Goal: Answer question/provide support: Share knowledge or assist other users

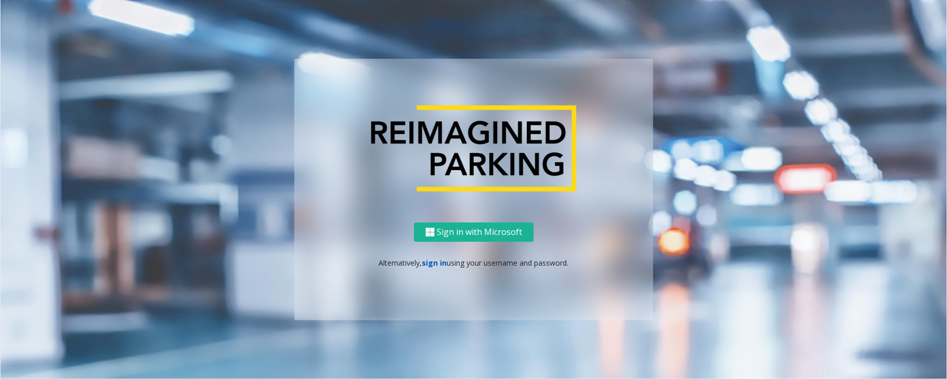
click at [435, 265] on link "sign in" at bounding box center [434, 263] width 25 height 10
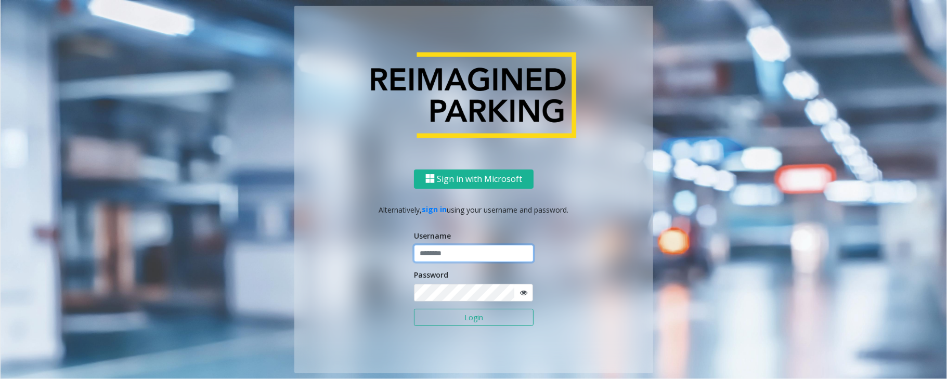
type input "*****"
click at [414, 309] on button "Login" at bounding box center [474, 318] width 120 height 18
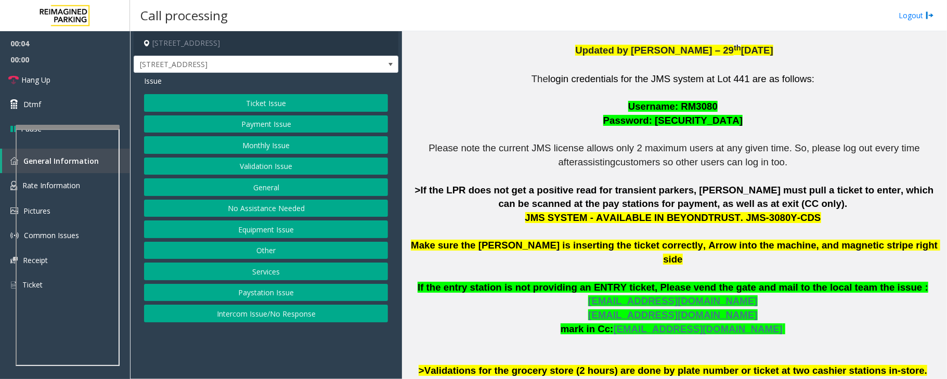
scroll to position [277, 0]
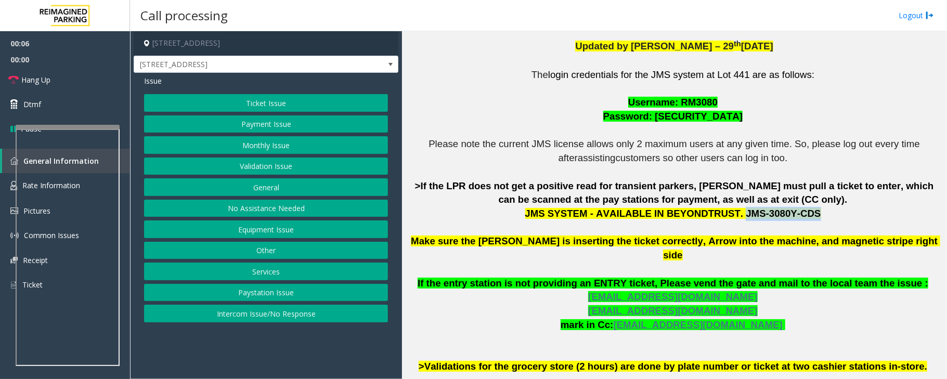
drag, startPoint x: 726, startPoint y: 214, endPoint x: 788, endPoint y: 214, distance: 61.9
click at [788, 214] on span "JMS SYSTEM - AVAILABLE IN BEYONDTRUST. JMS-3080Y-CDS" at bounding box center [673, 213] width 296 height 11
copy span "JMS-3080Y-CDS"
click at [269, 167] on button "Validation Issue" at bounding box center [266, 167] width 244 height 18
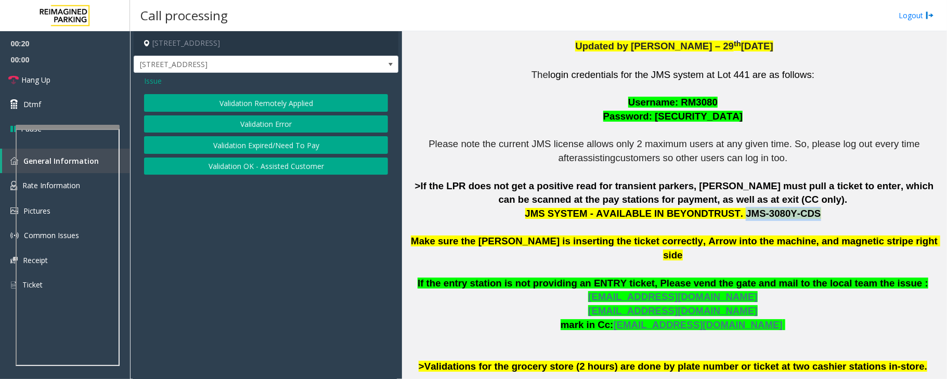
click at [275, 119] on button "Validation Error" at bounding box center [266, 124] width 244 height 18
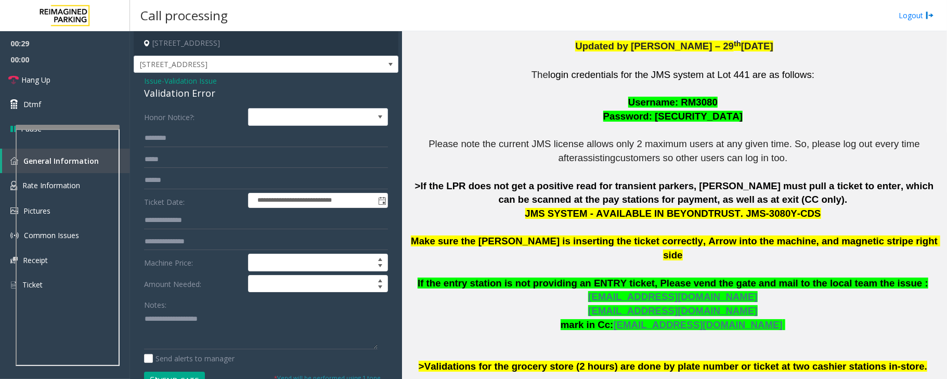
click at [196, 79] on span "Validation Issue" at bounding box center [190, 80] width 53 height 11
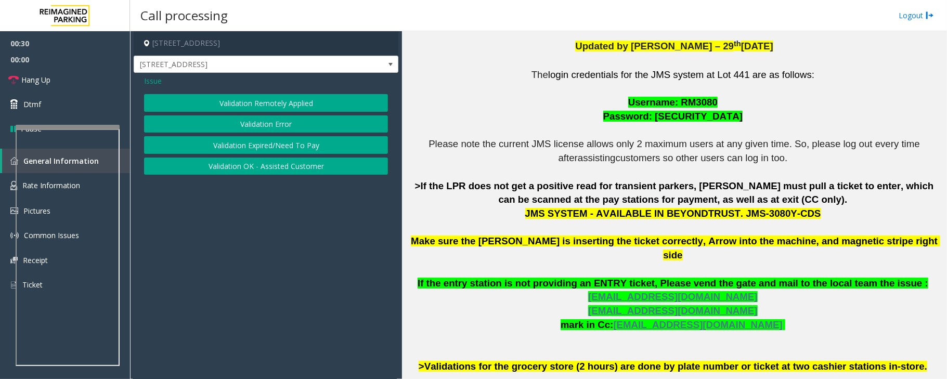
click at [154, 80] on span "Issue" at bounding box center [153, 80] width 18 height 11
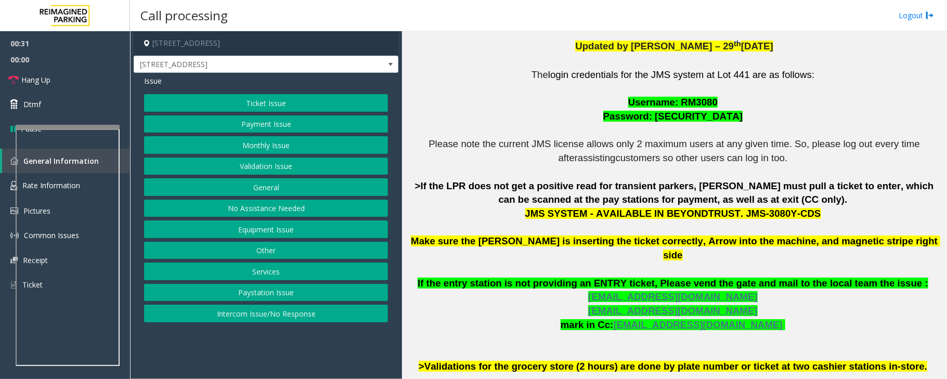
click at [272, 107] on button "Ticket Issue" at bounding box center [266, 103] width 244 height 18
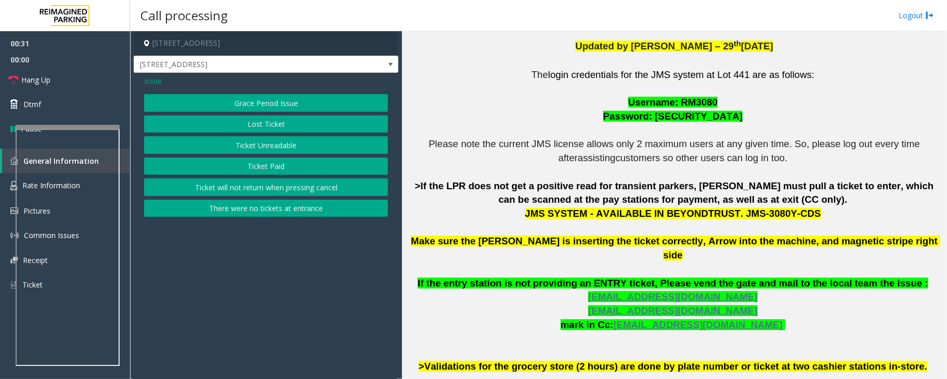
click at [259, 146] on button "Ticket Unreadable" at bounding box center [266, 145] width 244 height 18
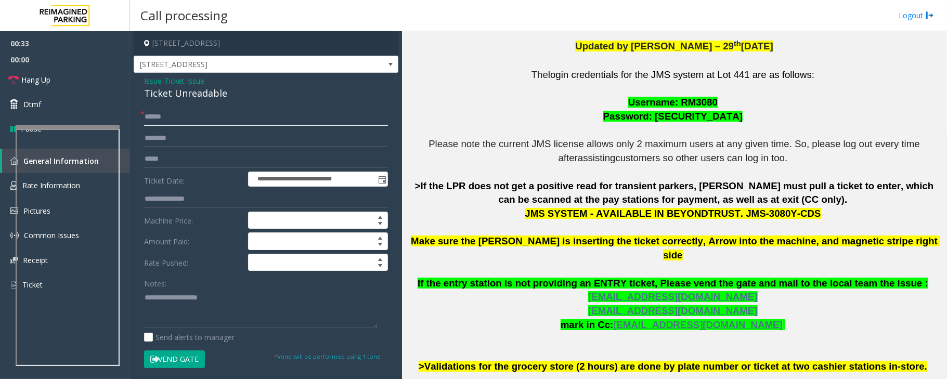
click at [180, 119] on input "text" at bounding box center [266, 117] width 244 height 18
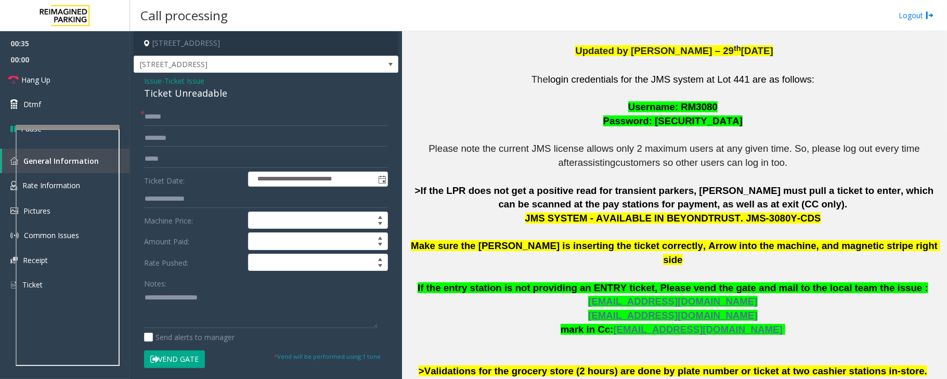
scroll to position [256, 0]
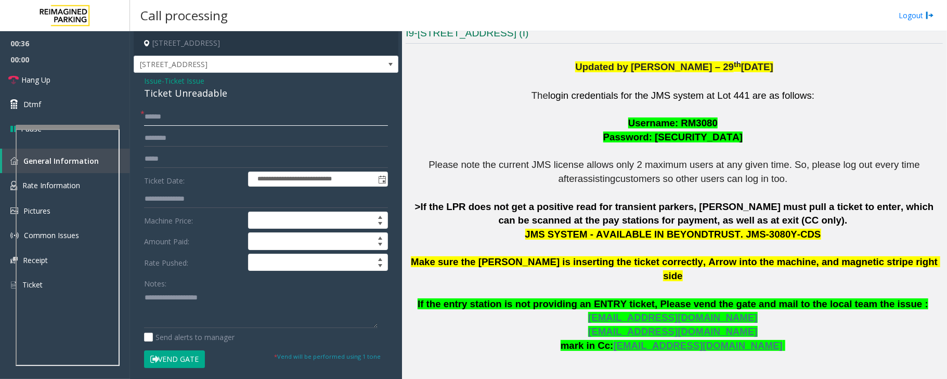
click at [232, 121] on input "text" at bounding box center [266, 117] width 244 height 18
click at [231, 119] on input "text" at bounding box center [266, 117] width 244 height 18
click at [187, 113] on input "text" at bounding box center [266, 117] width 244 height 18
type input "******"
click at [157, 92] on div "Ticket Unreadable" at bounding box center [266, 93] width 244 height 14
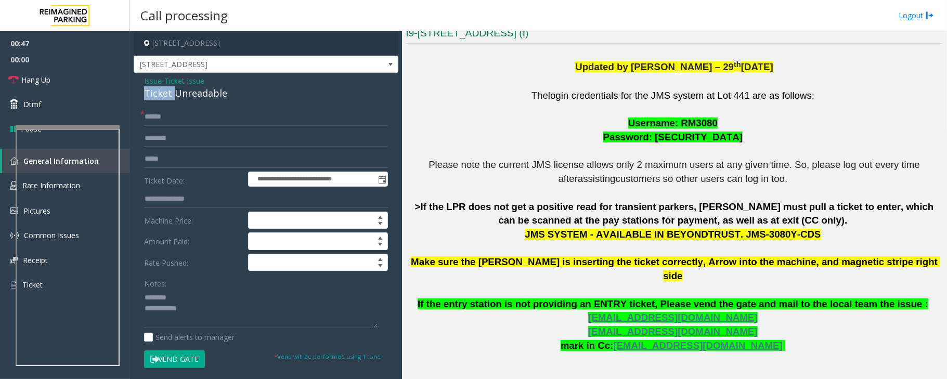
click at [157, 92] on div "Ticket Unreadable" at bounding box center [266, 93] width 244 height 14
type textarea "**********"
click at [185, 157] on input "text" at bounding box center [266, 159] width 244 height 18
click at [185, 133] on input "text" at bounding box center [266, 138] width 244 height 18
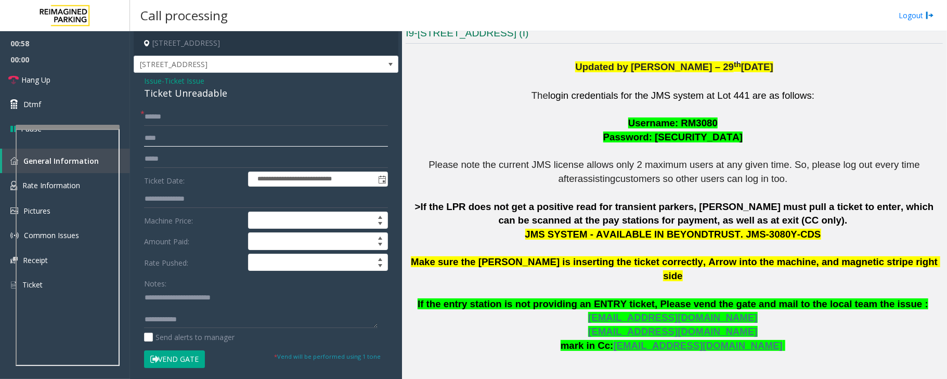
click at [175, 141] on input "****" at bounding box center [266, 138] width 244 height 18
type input "*****"
click at [154, 311] on textarea at bounding box center [260, 308] width 233 height 39
click at [192, 310] on textarea at bounding box center [260, 308] width 233 height 39
click at [204, 313] on textarea at bounding box center [260, 308] width 233 height 39
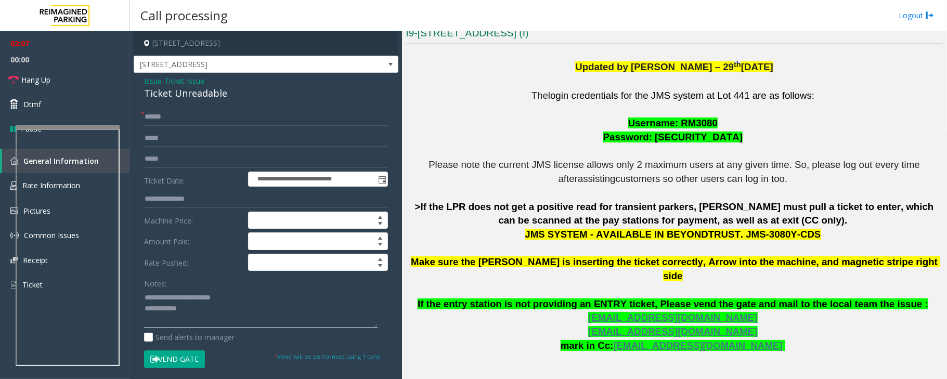
paste textarea "**********"
click at [187, 362] on button "Vend Gate" at bounding box center [174, 359] width 61 height 18
click at [278, 312] on textarea at bounding box center [260, 308] width 233 height 39
click at [42, 79] on span "Hang Up" at bounding box center [35, 79] width 29 height 11
click at [333, 321] on textarea at bounding box center [260, 308] width 233 height 39
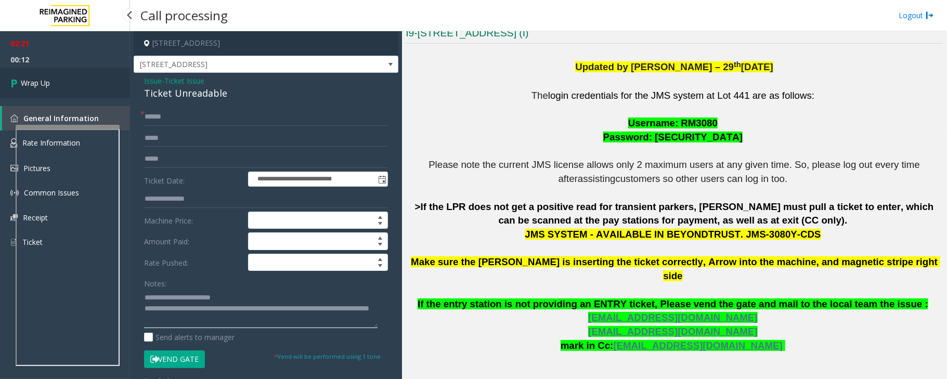
type textarea "**********"
click at [41, 77] on span "Wrap Up" at bounding box center [35, 82] width 29 height 11
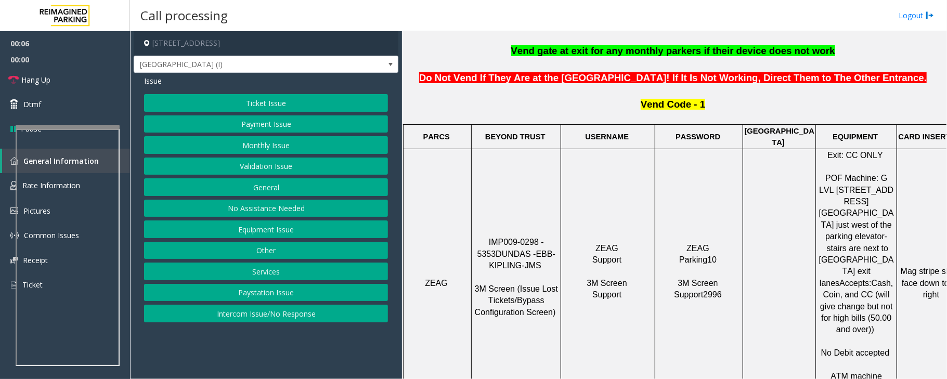
scroll to position [346, 0]
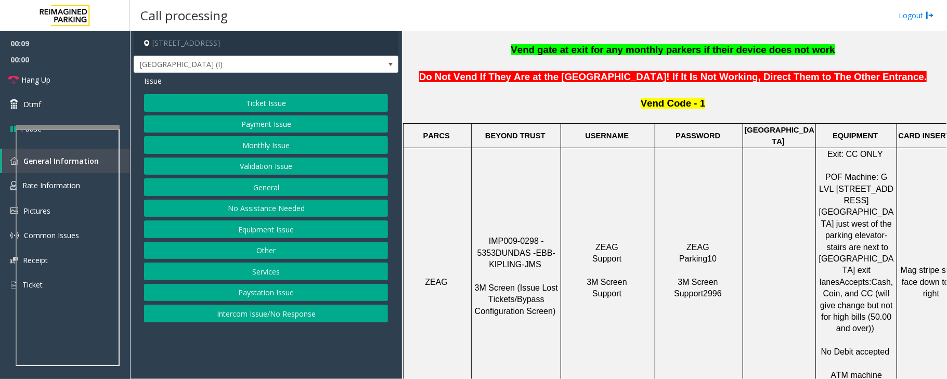
drag, startPoint x: 479, startPoint y: 211, endPoint x: 558, endPoint y: 211, distance: 79.0
click at [558, 236] on p "IMP009-0298 - 5353 DUNDAS - EBB-KIPLING-JMS 3M Screen (Issue Lost Tickets/Bypas…" at bounding box center [516, 282] width 88 height 93
click at [253, 318] on button "Intercom Issue/No Response" at bounding box center [266, 314] width 244 height 18
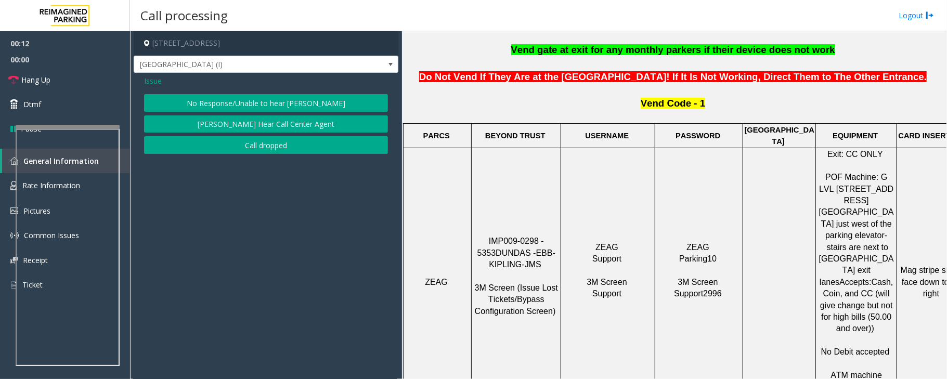
click at [217, 98] on button "No Response/Unable to hear [PERSON_NAME]" at bounding box center [266, 103] width 244 height 18
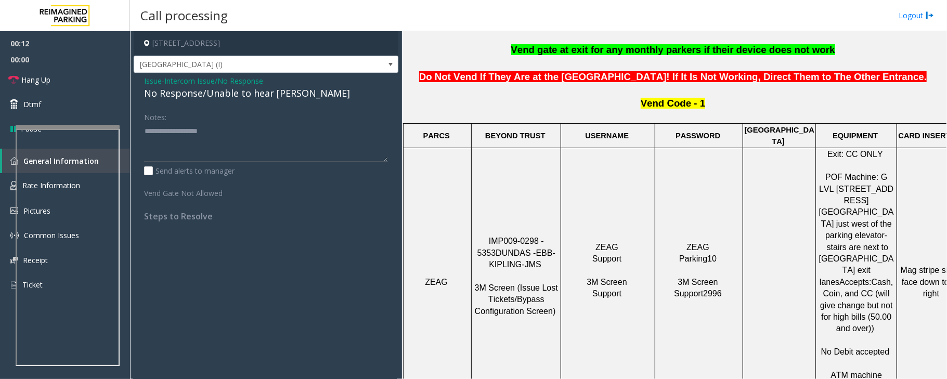
click at [213, 94] on div "No Response/Unable to hear [PERSON_NAME]" at bounding box center [266, 93] width 244 height 14
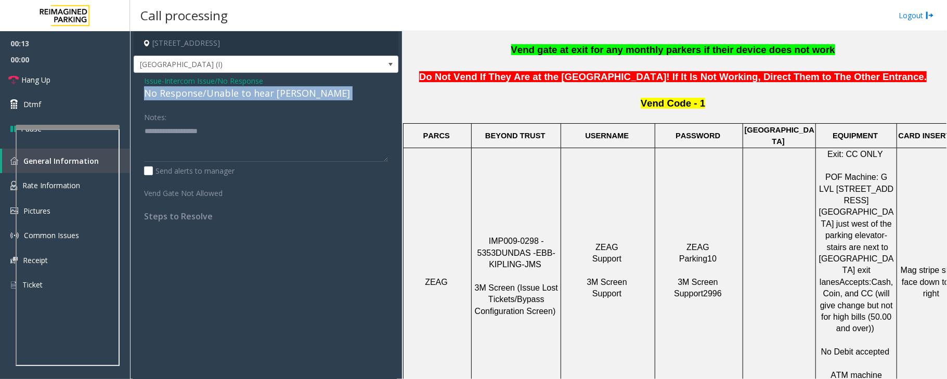
click at [213, 94] on div "No Response/Unable to hear [PERSON_NAME]" at bounding box center [266, 93] width 244 height 14
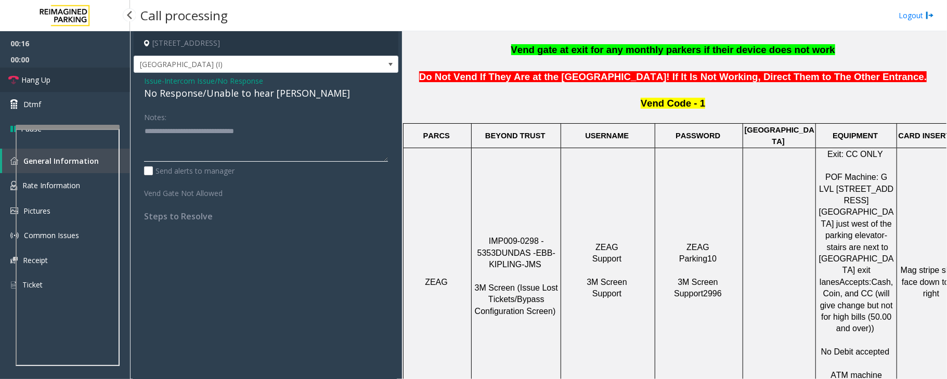
type textarea "**********"
click at [80, 76] on link "Hang Up" at bounding box center [65, 80] width 130 height 24
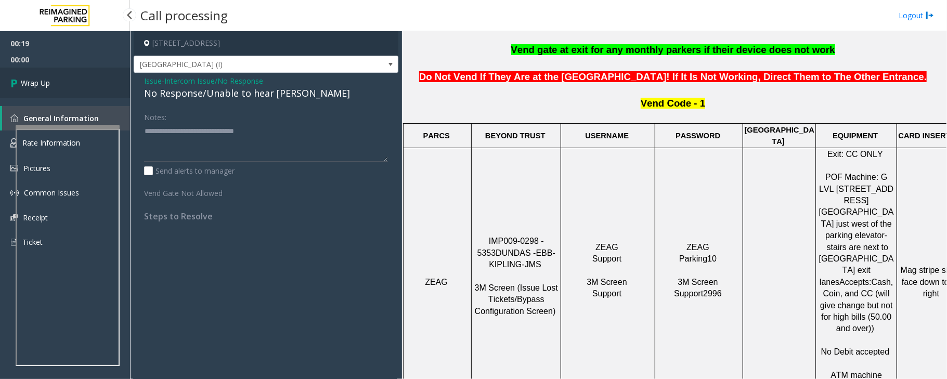
click at [80, 76] on link "Wrap Up" at bounding box center [65, 83] width 130 height 31
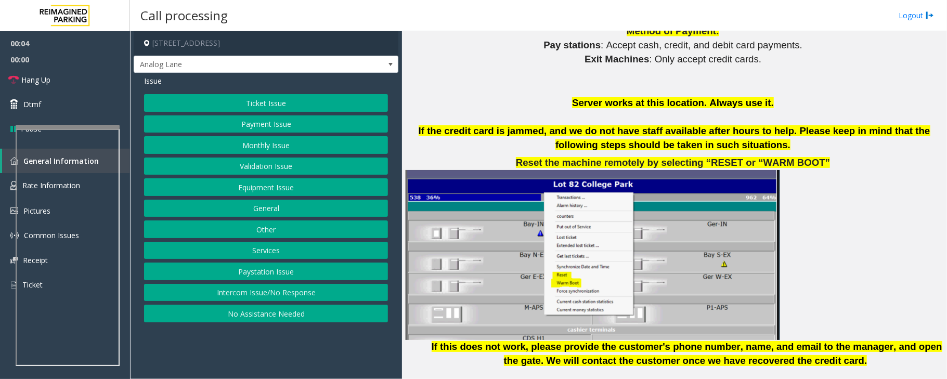
scroll to position [1248, 0]
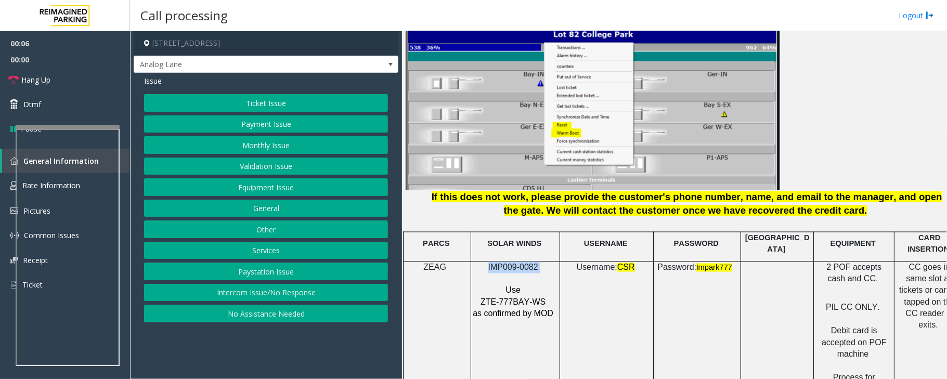
drag, startPoint x: 542, startPoint y: 262, endPoint x: 479, endPoint y: 256, distance: 62.7
click at [479, 262] on p "IMP009-0082" at bounding box center [514, 267] width 84 height 11
copy p "IMP009-0082"
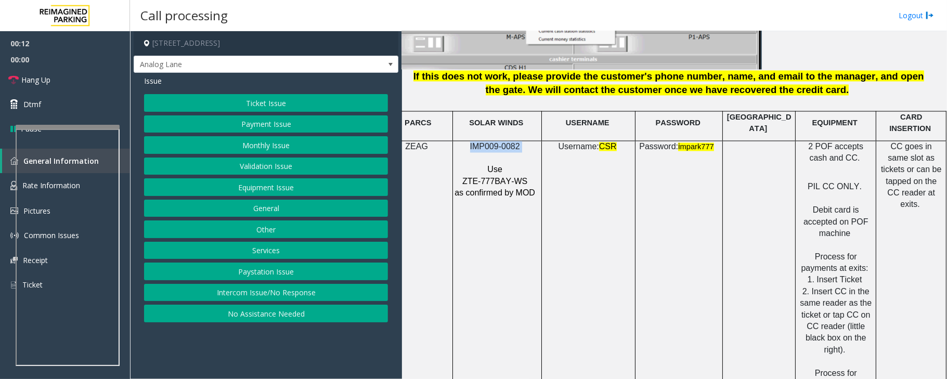
scroll to position [1386, 29]
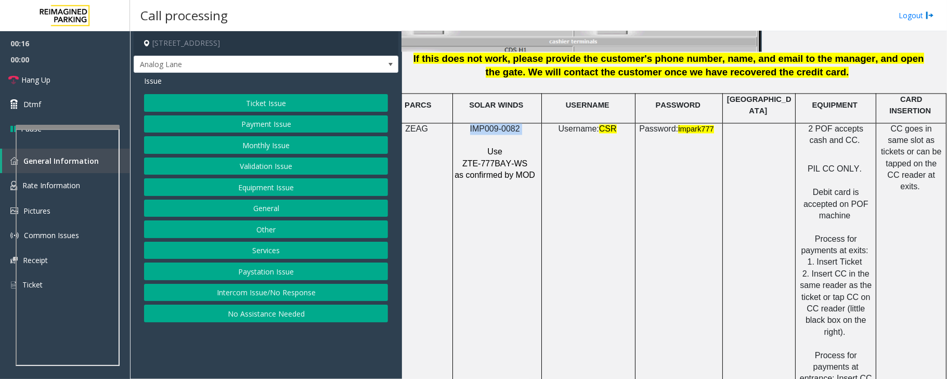
click at [248, 129] on button "Payment Issue" at bounding box center [266, 124] width 244 height 18
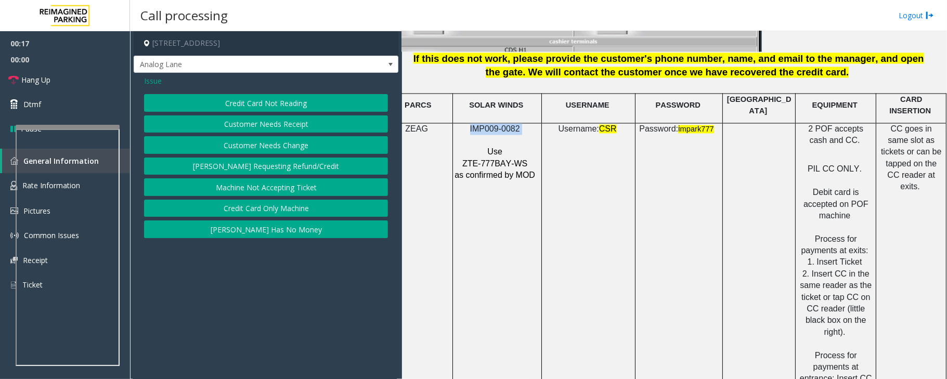
click at [248, 103] on button "Credit Card Not Reading" at bounding box center [266, 103] width 244 height 18
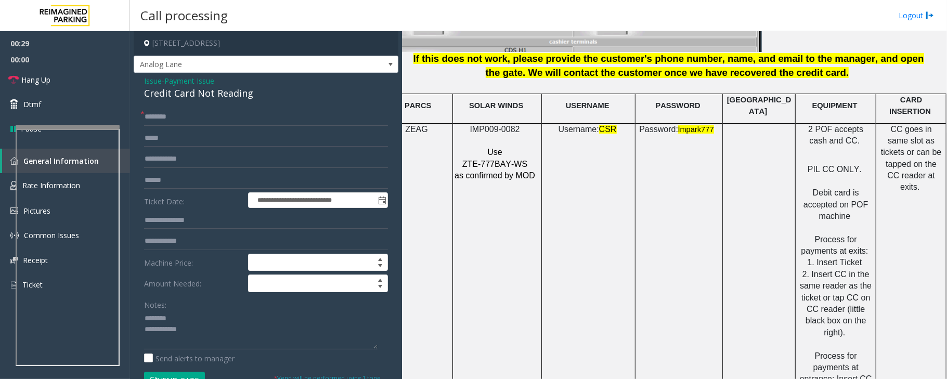
click at [163, 87] on div "Credit Card Not Reading" at bounding box center [266, 93] width 244 height 14
click at [200, 333] on textarea at bounding box center [260, 329] width 233 height 39
click at [203, 329] on textarea at bounding box center [260, 329] width 233 height 39
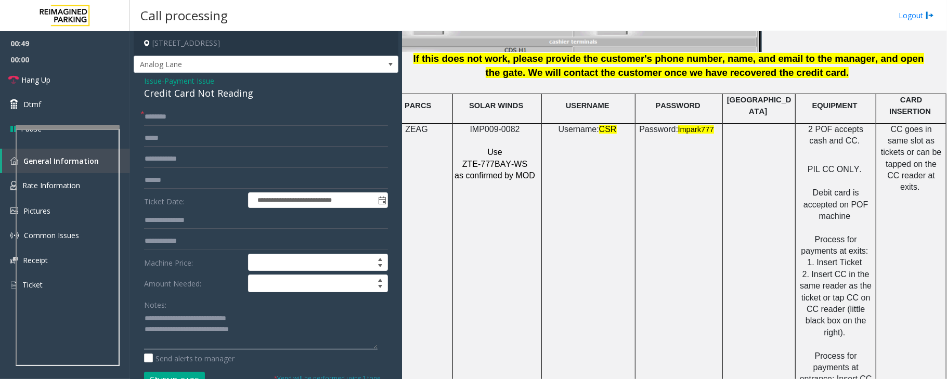
type textarea "**********"
click at [176, 182] on input "text" at bounding box center [266, 181] width 244 height 18
click at [272, 336] on textarea at bounding box center [260, 329] width 233 height 39
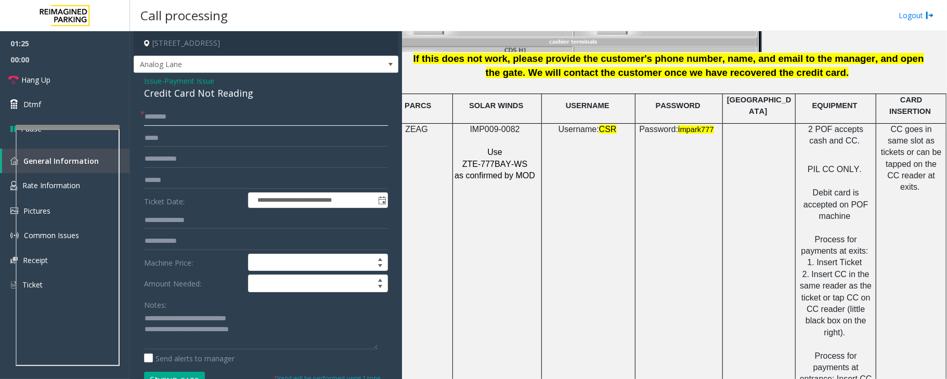
click at [155, 117] on input "text" at bounding box center [266, 117] width 244 height 18
type input "**"
click at [279, 340] on textarea at bounding box center [260, 329] width 233 height 39
click at [280, 337] on textarea at bounding box center [260, 329] width 233 height 39
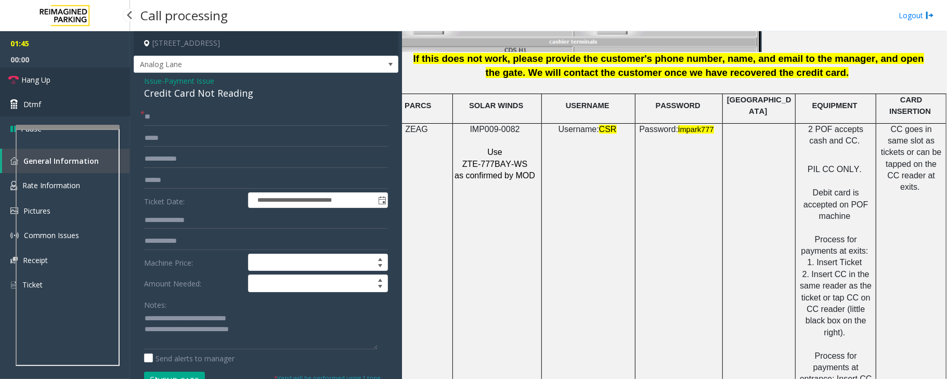
drag, startPoint x: 58, startPoint y: 75, endPoint x: 107, endPoint y: 96, distance: 53.1
click at [58, 75] on link "Hang Up" at bounding box center [65, 80] width 130 height 24
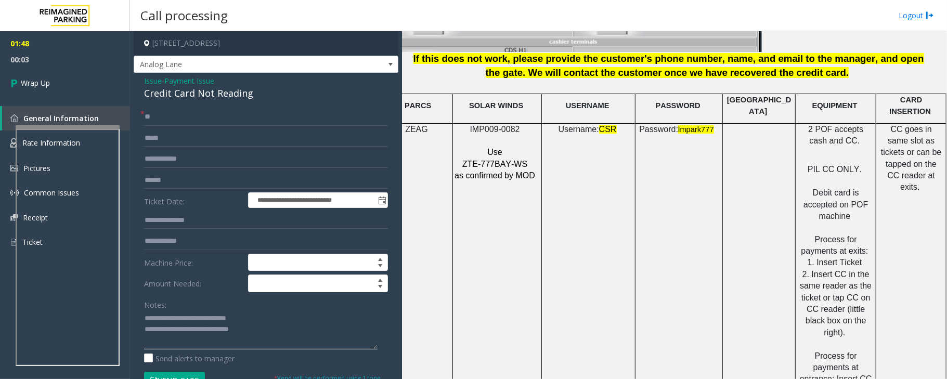
click at [269, 333] on textarea at bounding box center [260, 329] width 233 height 39
paste textarea "**********"
type textarea "**********"
click at [64, 86] on link "Wrap Up" at bounding box center [65, 83] width 130 height 31
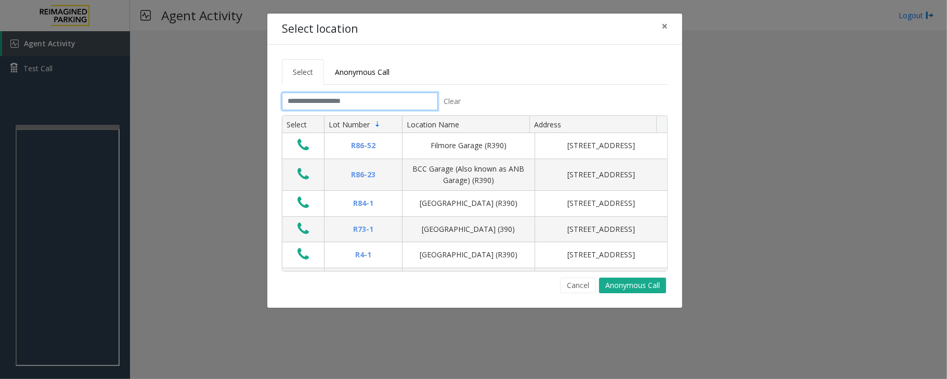
click at [327, 104] on input "text" at bounding box center [360, 102] width 156 height 18
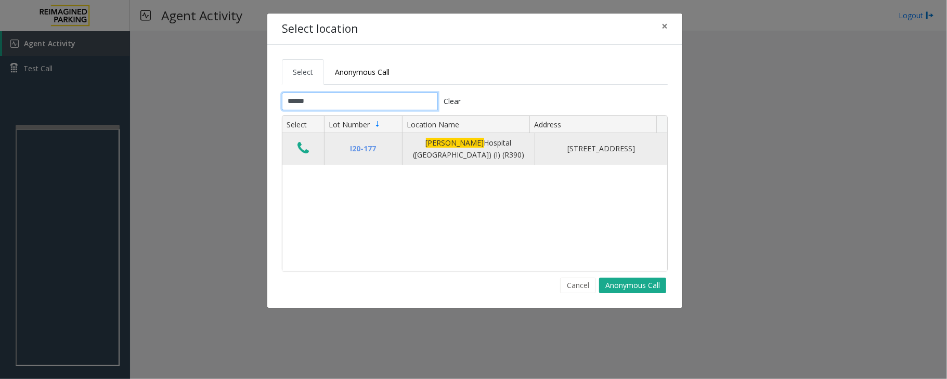
type input "******"
click at [302, 154] on icon "Data table" at bounding box center [302, 148] width 11 height 15
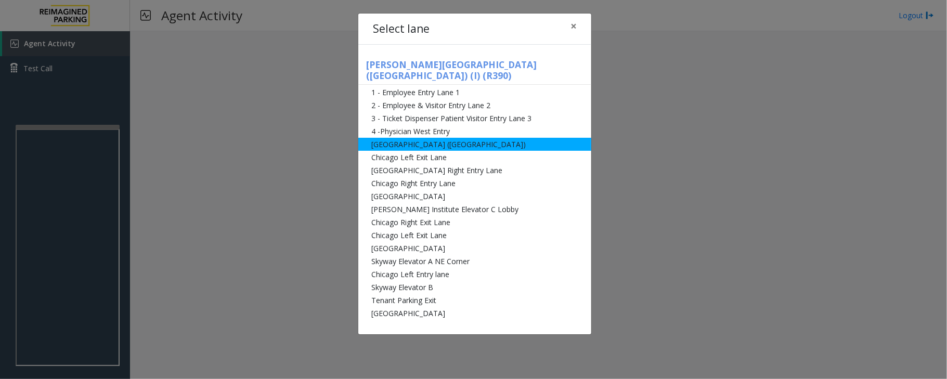
click at [381, 138] on li "[GEOGRAPHIC_DATA] ([GEOGRAPHIC_DATA])" at bounding box center [474, 144] width 233 height 13
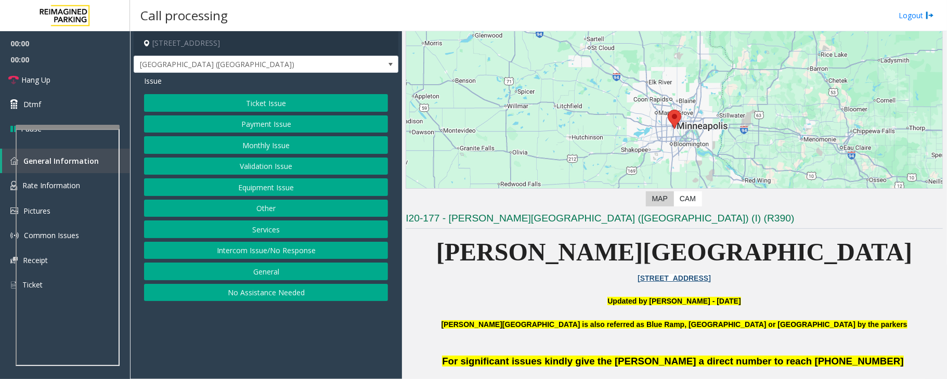
scroll to position [138, 0]
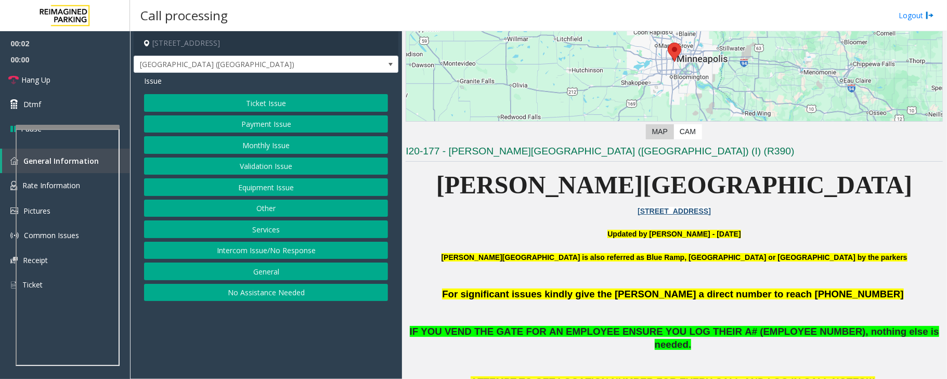
click at [275, 105] on button "Ticket Issue" at bounding box center [266, 103] width 244 height 18
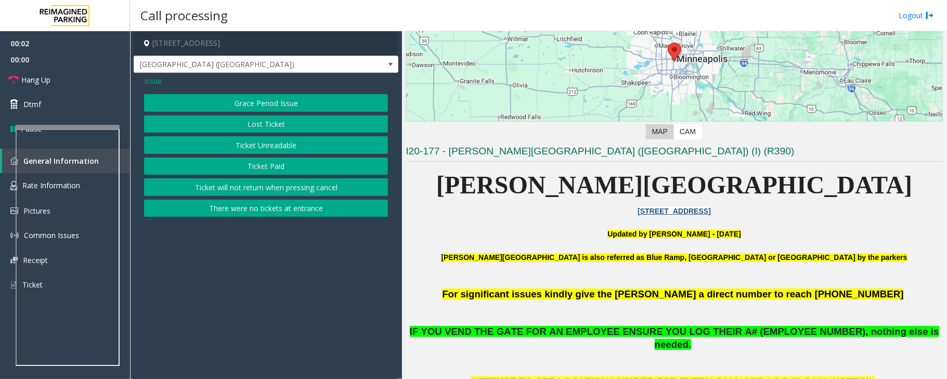
click at [258, 145] on button "Ticket Unreadable" at bounding box center [266, 145] width 244 height 18
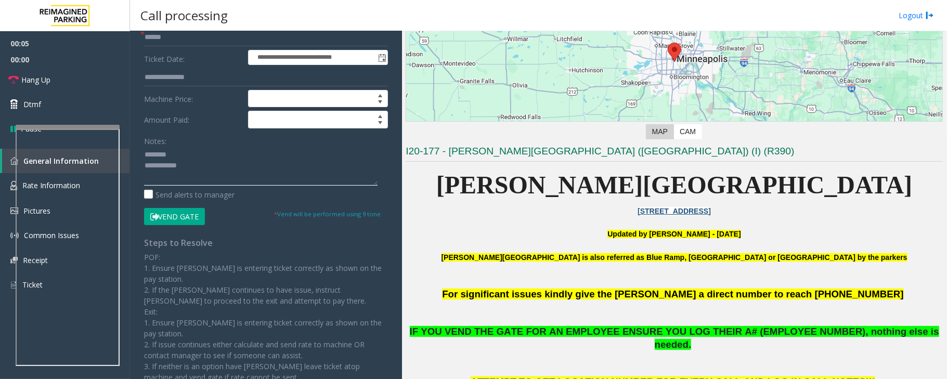
scroll to position [21, 0]
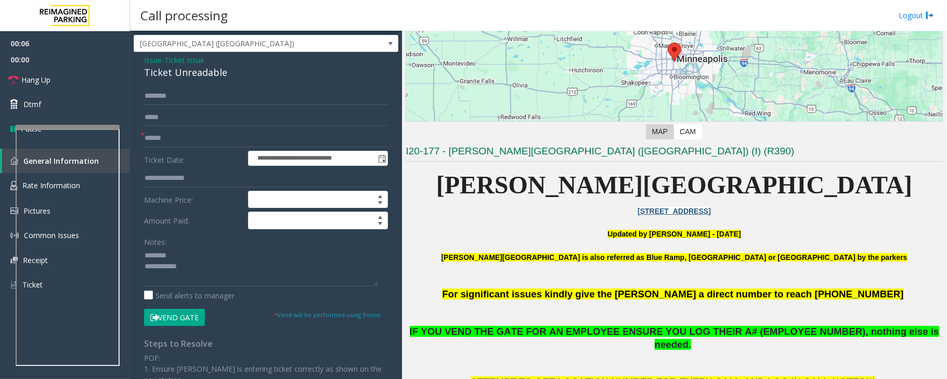
click at [175, 75] on div "Ticket Unreadable" at bounding box center [266, 73] width 244 height 14
click at [176, 75] on div "Ticket Unreadable" at bounding box center [266, 73] width 244 height 14
click at [164, 263] on textarea at bounding box center [260, 267] width 233 height 39
click at [232, 266] on textarea at bounding box center [260, 267] width 233 height 39
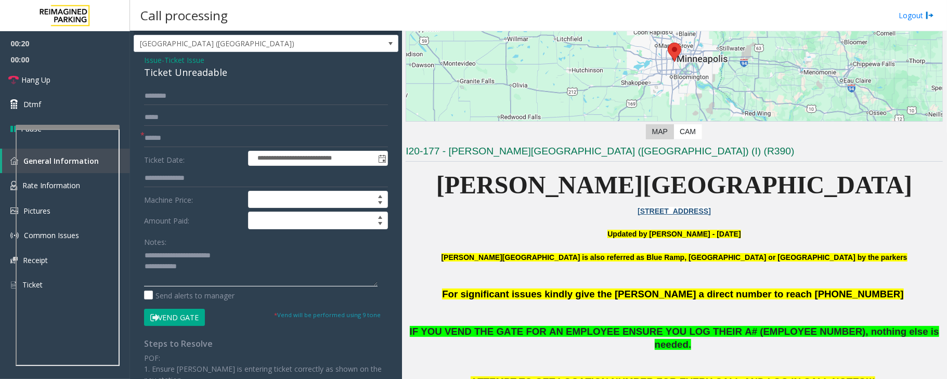
paste textarea "**********"
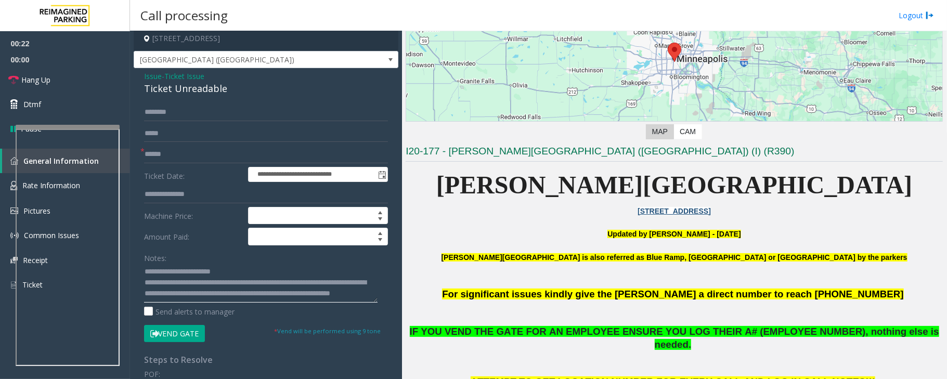
scroll to position [0, 0]
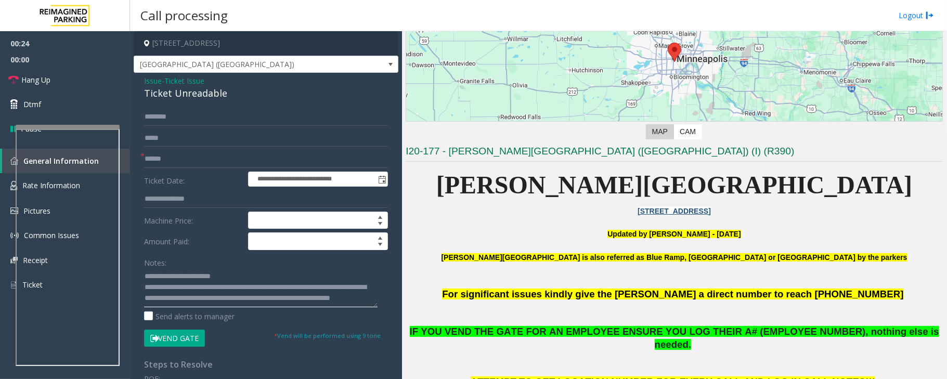
type textarea "**********"
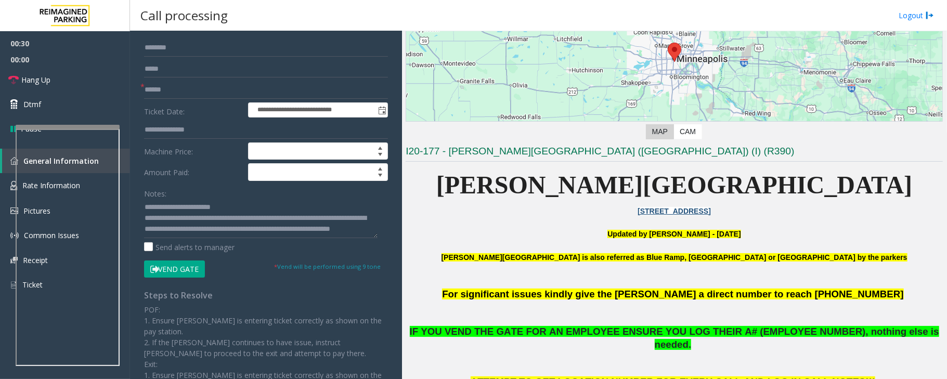
click at [165, 269] on button "Vend Gate" at bounding box center [174, 270] width 61 height 18
click at [163, 93] on input "text" at bounding box center [266, 90] width 244 height 18
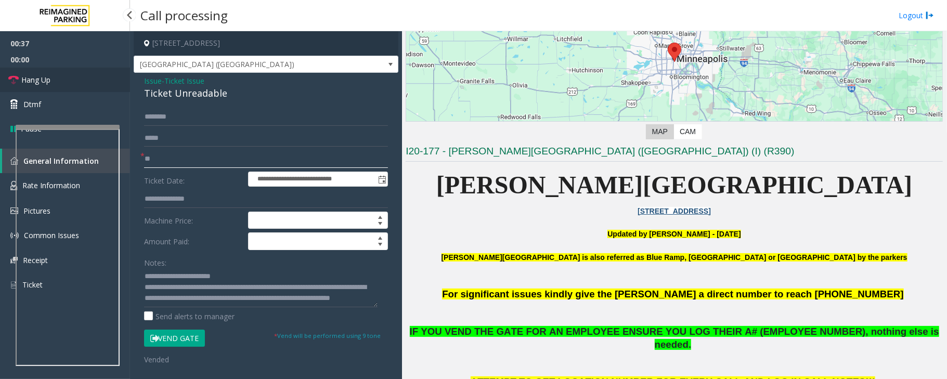
type input "**"
click at [48, 80] on span "Hang Up" at bounding box center [35, 79] width 29 height 11
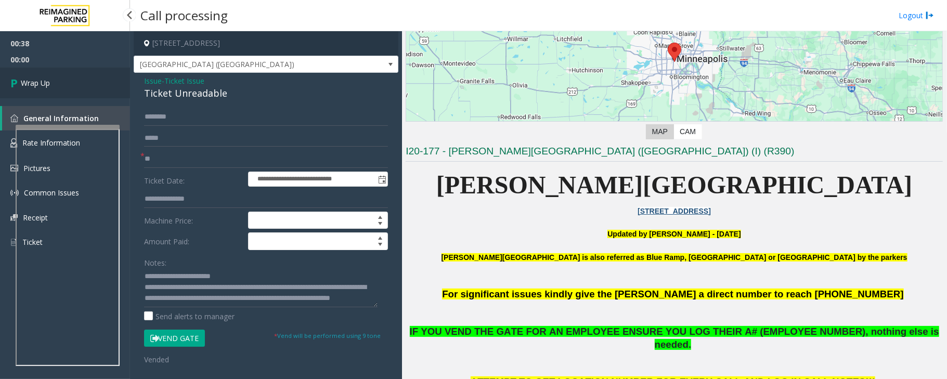
click at [48, 80] on span "Wrap Up" at bounding box center [35, 82] width 29 height 11
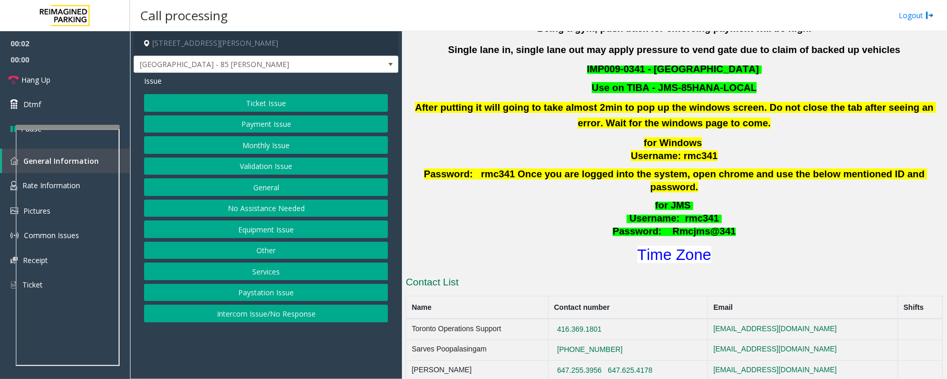
scroll to position [346, 0]
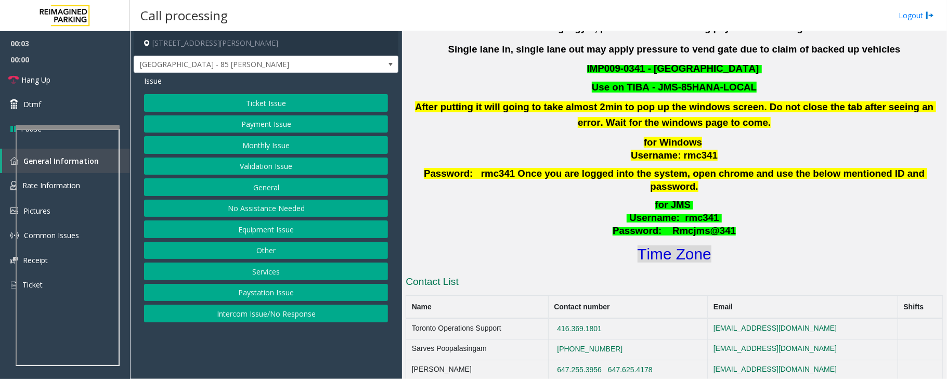
click at [671, 245] on font "Time Zone" at bounding box center [674, 253] width 74 height 17
click at [316, 167] on button "Validation Issue" at bounding box center [266, 167] width 244 height 18
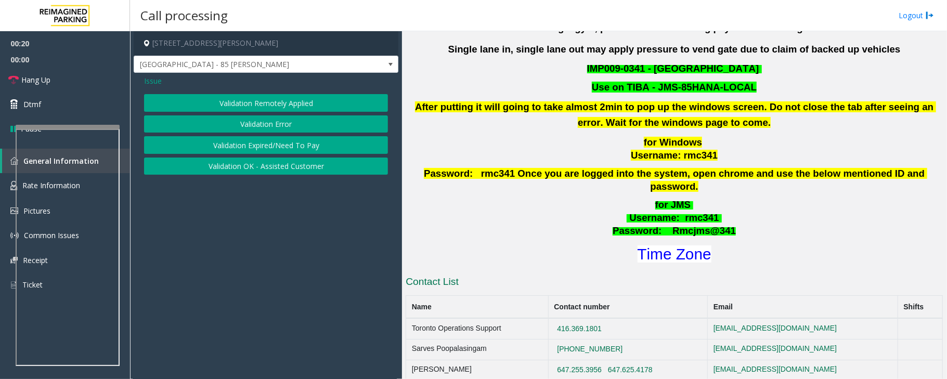
click at [313, 122] on button "Validation Error" at bounding box center [266, 124] width 244 height 18
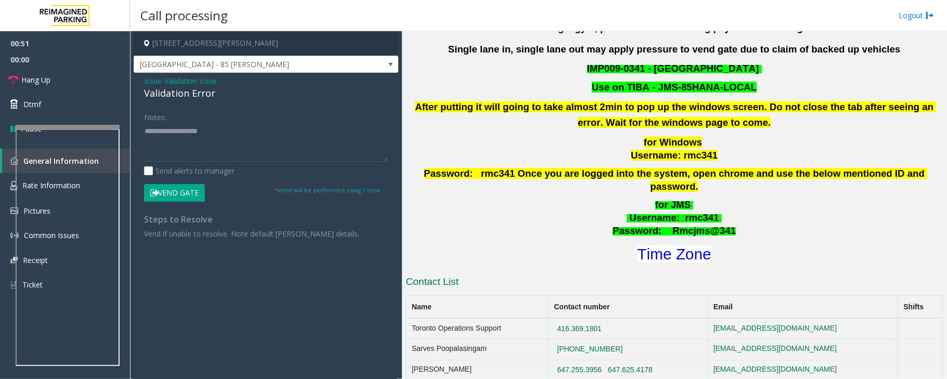
click at [194, 80] on span "Validation Issue" at bounding box center [190, 80] width 53 height 11
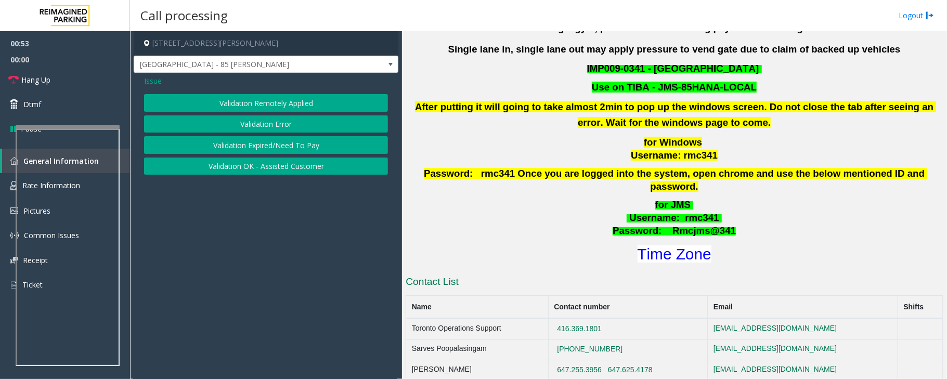
click at [313, 142] on button "Validation Expired/Need To Pay" at bounding box center [266, 145] width 244 height 18
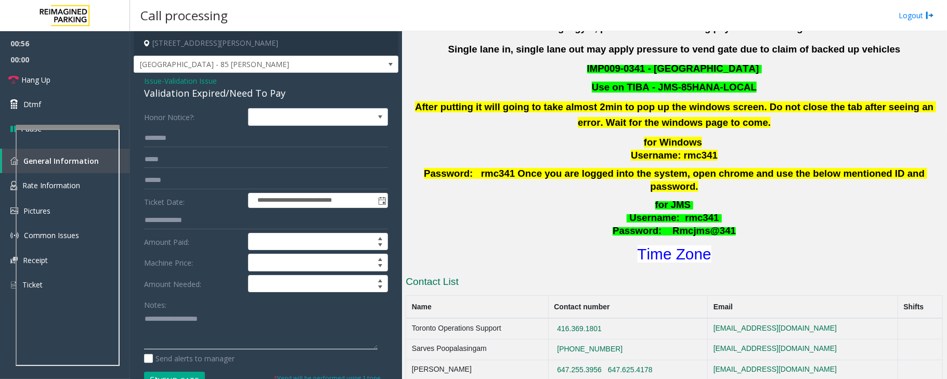
click at [176, 319] on textarea at bounding box center [260, 329] width 233 height 39
type textarea "*****"
click at [201, 78] on span "Validation Issue" at bounding box center [190, 80] width 53 height 11
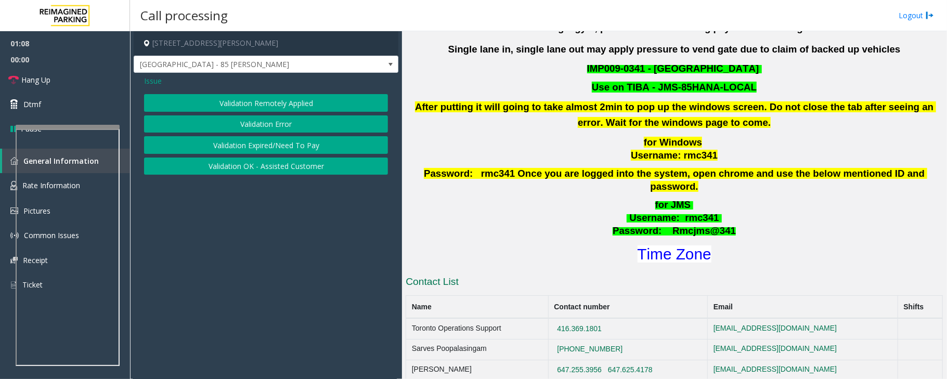
click at [242, 123] on button "Validation Error" at bounding box center [266, 124] width 244 height 18
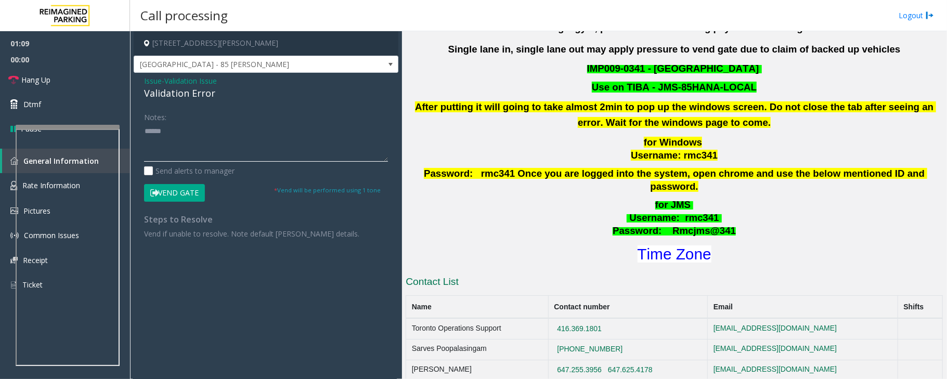
click at [169, 149] on textarea at bounding box center [266, 142] width 244 height 39
click at [170, 132] on textarea at bounding box center [266, 142] width 244 height 39
type textarea "*"
click at [204, 135] on textarea at bounding box center [266, 142] width 244 height 39
paste textarea "**********"
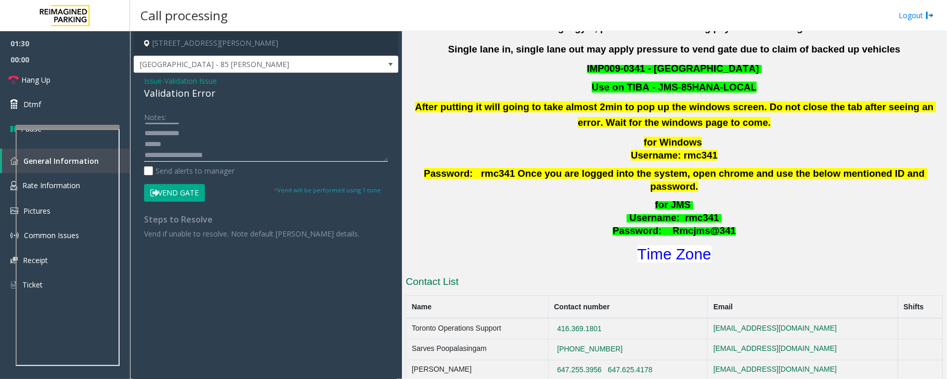
scroll to position [0, 0]
click at [200, 140] on textarea at bounding box center [266, 142] width 244 height 39
click at [209, 156] on textarea at bounding box center [266, 142] width 244 height 39
click at [198, 132] on textarea at bounding box center [266, 142] width 244 height 39
click at [194, 155] on textarea at bounding box center [266, 142] width 244 height 39
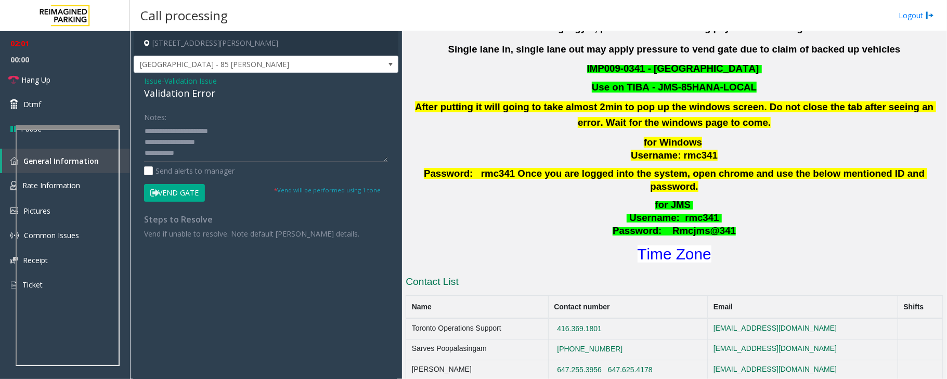
click at [182, 196] on button "Vend Gate" at bounding box center [174, 193] width 61 height 18
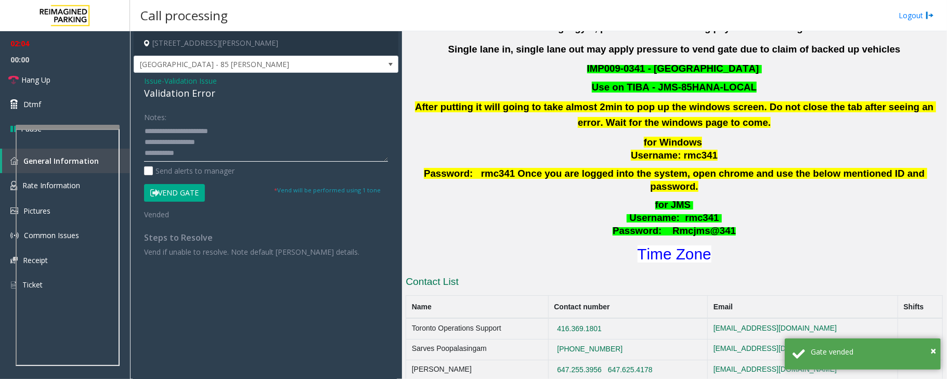
click at [231, 134] on textarea at bounding box center [266, 142] width 244 height 39
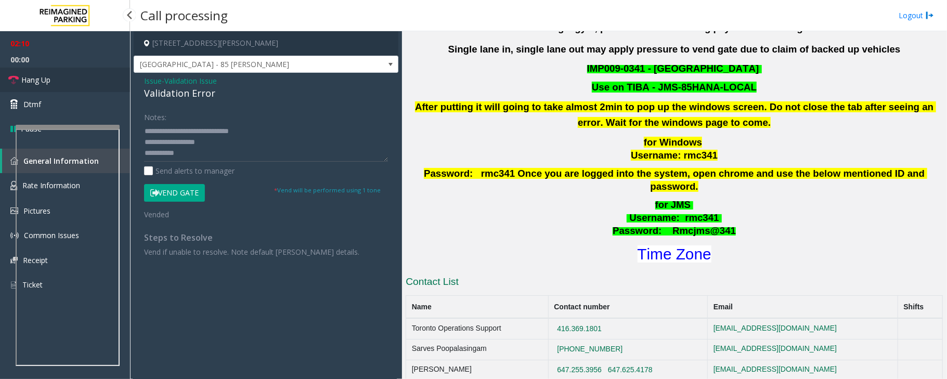
click at [55, 76] on link "Hang Up" at bounding box center [65, 80] width 130 height 24
click at [253, 124] on textarea at bounding box center [266, 142] width 244 height 39
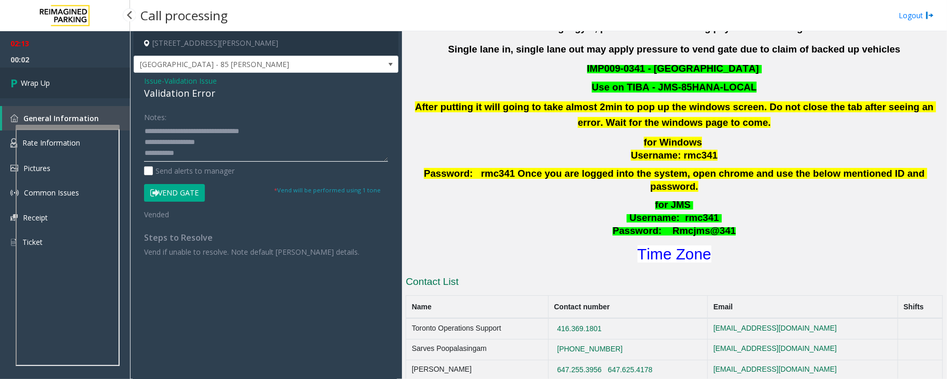
type textarea "**********"
click at [90, 81] on link "Wrap Up" at bounding box center [65, 83] width 130 height 31
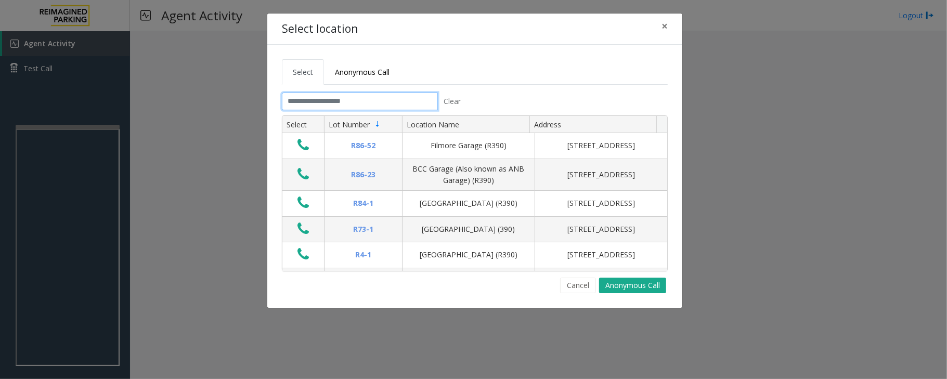
click at [367, 96] on input "text" at bounding box center [360, 102] width 156 height 18
click at [662, 28] on span "×" at bounding box center [664, 26] width 6 height 15
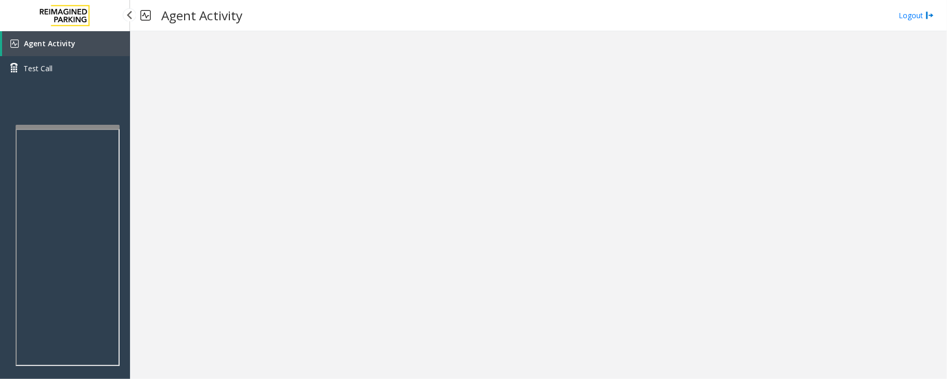
click at [71, 50] on link "Agent Activity" at bounding box center [66, 43] width 128 height 25
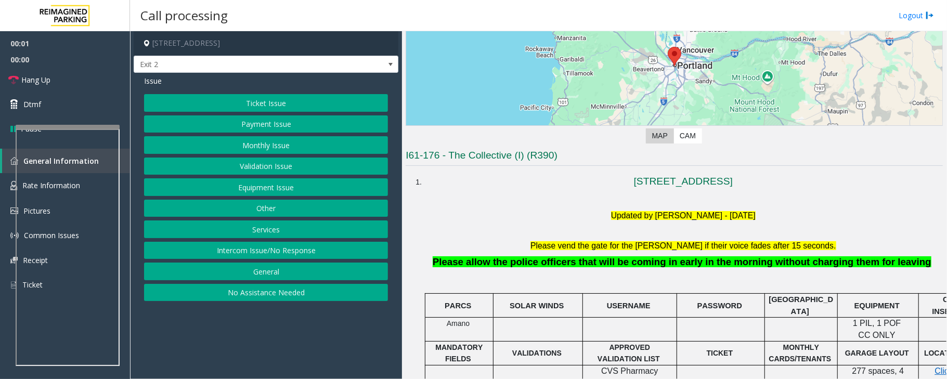
scroll to position [138, 0]
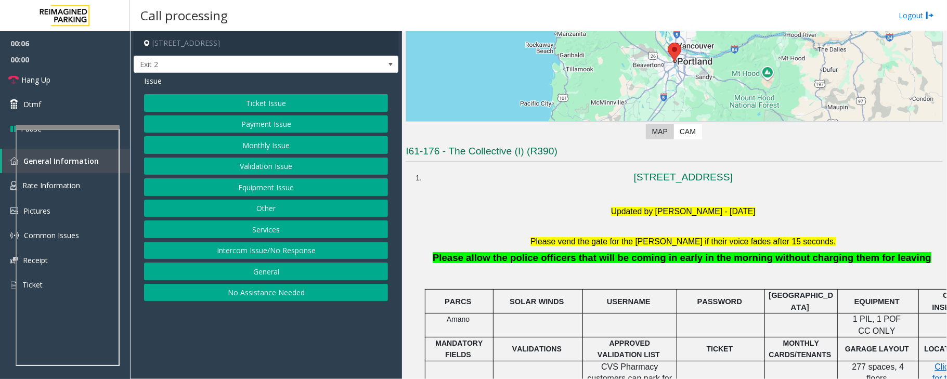
click at [281, 191] on button "Equipment Issue" at bounding box center [266, 187] width 244 height 18
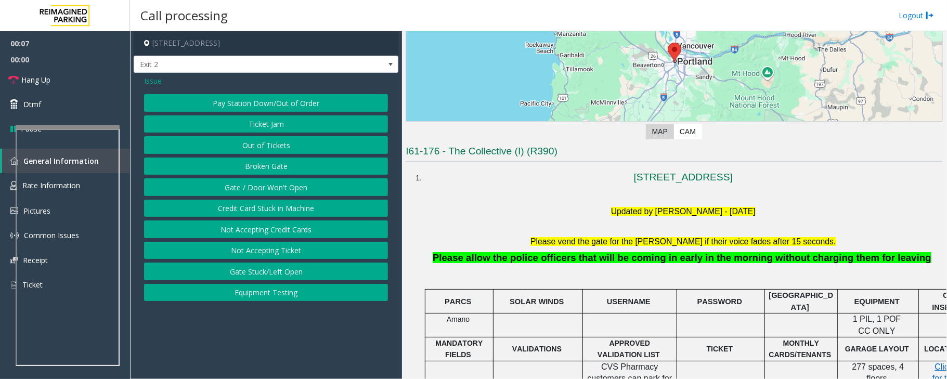
click at [274, 294] on button "Equipment Testing" at bounding box center [266, 293] width 244 height 18
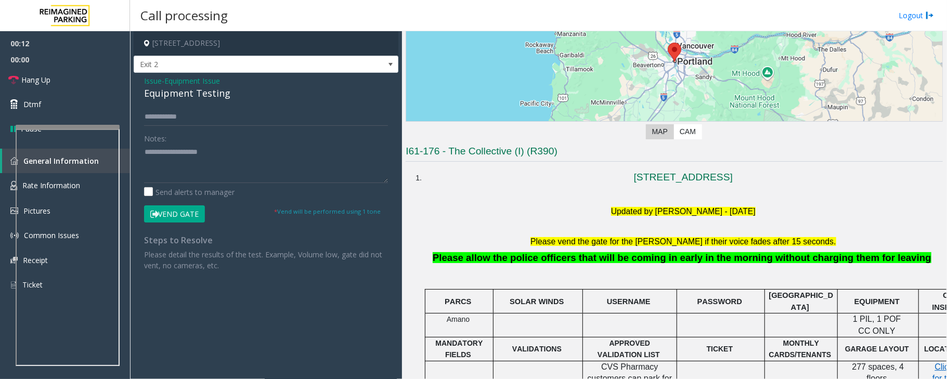
click at [176, 144] on div "Notes:" at bounding box center [266, 156] width 244 height 54
click at [179, 98] on div "Equipment Testing" at bounding box center [266, 93] width 244 height 14
type textarea "**********"
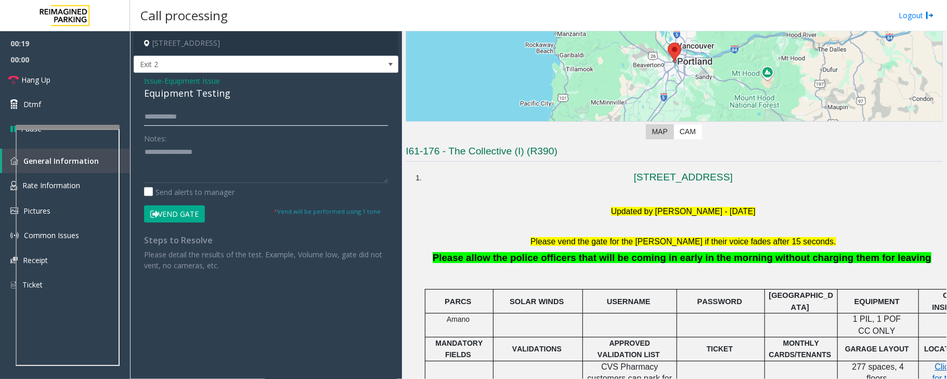
click at [197, 121] on input "text" at bounding box center [266, 117] width 244 height 18
click at [89, 78] on link "Hang Up" at bounding box center [65, 80] width 130 height 24
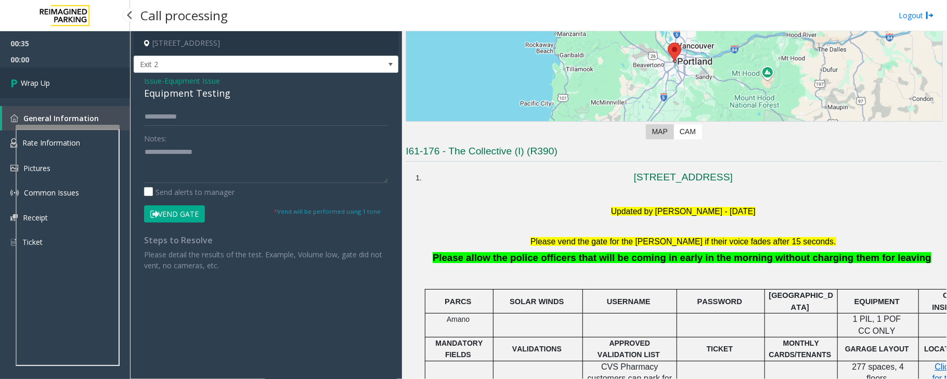
click at [89, 78] on link "Wrap Up" at bounding box center [65, 83] width 130 height 31
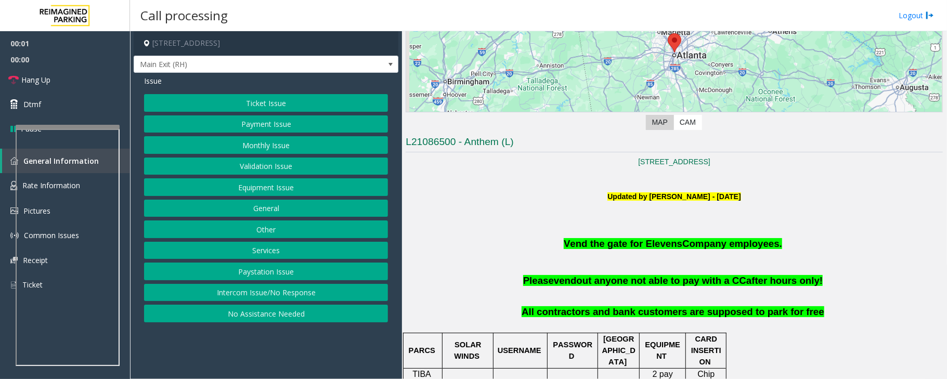
scroll to position [346, 0]
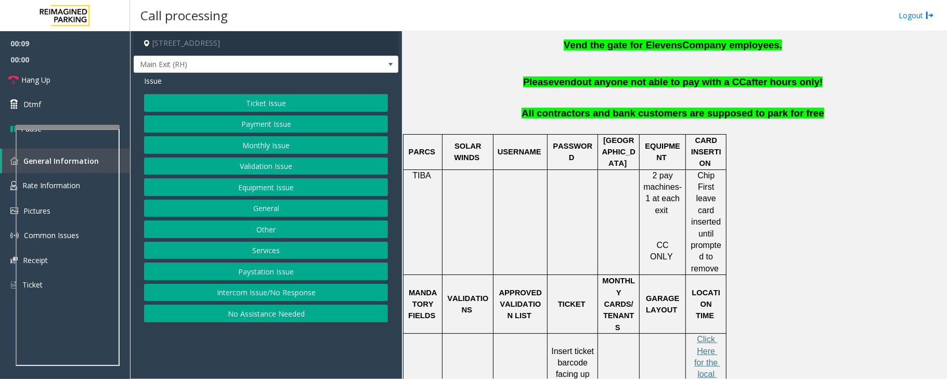
click at [267, 150] on button "Monthly Issue" at bounding box center [266, 145] width 244 height 18
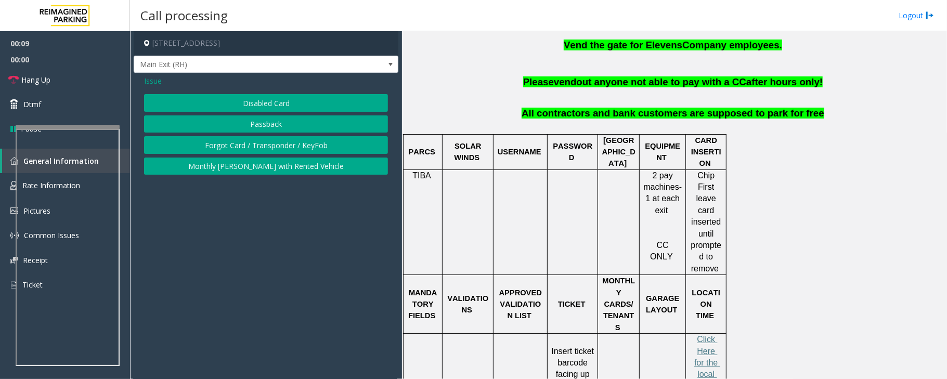
click at [283, 107] on button "Disabled Card" at bounding box center [266, 103] width 244 height 18
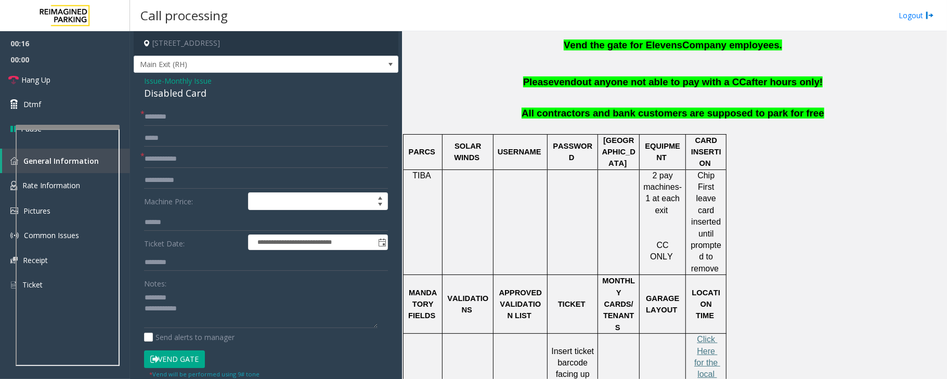
click at [171, 96] on div "Disabled Card" at bounding box center [266, 93] width 244 height 14
click at [182, 163] on input "text" at bounding box center [266, 159] width 244 height 18
click at [173, 93] on div "Disabled Card" at bounding box center [266, 93] width 244 height 14
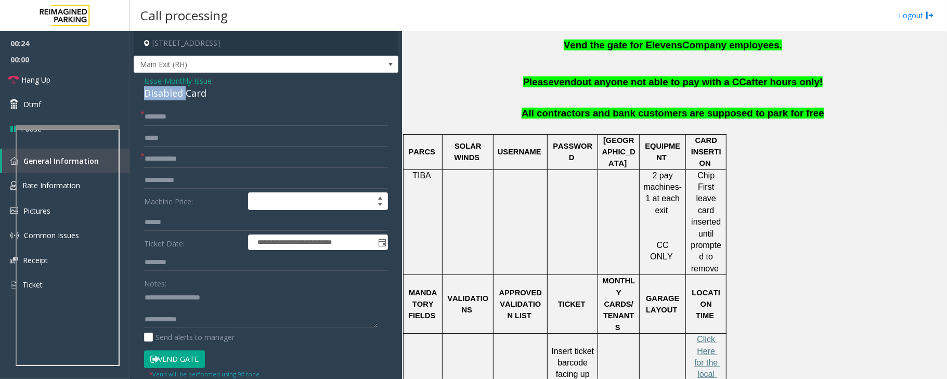
click at [173, 93] on div "Disabled Card" at bounding box center [266, 93] width 244 height 14
click at [184, 310] on textarea at bounding box center [260, 308] width 233 height 39
type textarea "**********"
click at [173, 154] on input "text" at bounding box center [266, 159] width 244 height 18
type input "******"
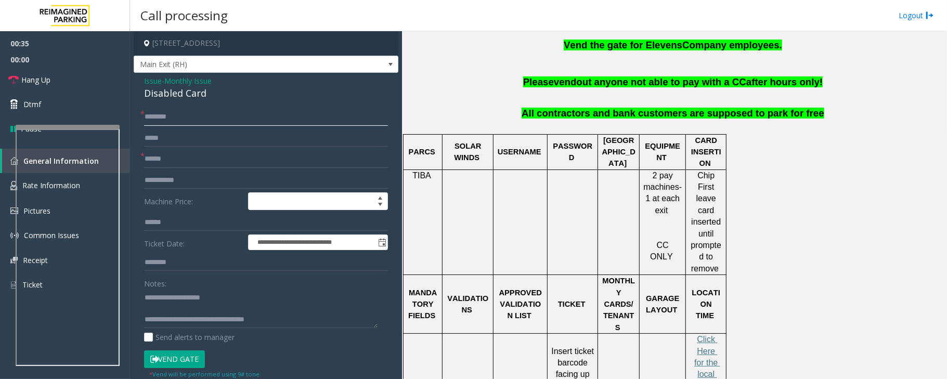
click at [179, 119] on input "text" at bounding box center [266, 117] width 244 height 18
drag, startPoint x: 647, startPoint y: 46, endPoint x: 717, endPoint y: 48, distance: 69.7
click at [717, 48] on span "Vend the gate for Elevens Company employees." at bounding box center [673, 45] width 218 height 11
copy span "Elevens Company"
click at [217, 265] on input "text" at bounding box center [266, 263] width 244 height 18
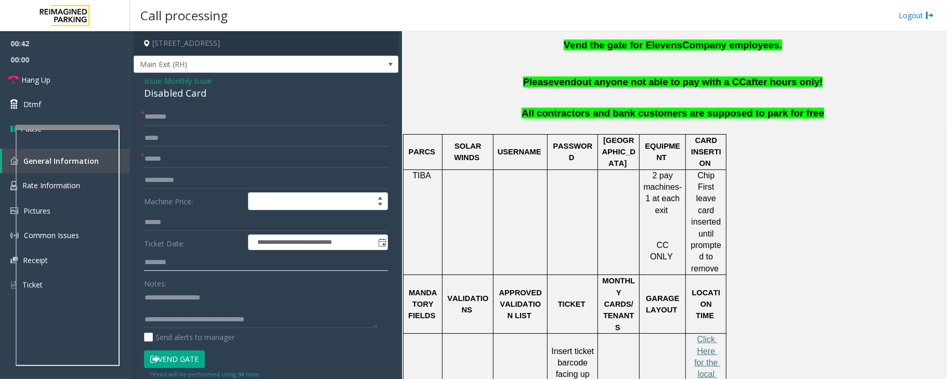
paste input "**********"
type input "**********"
click at [167, 115] on input "text" at bounding box center [266, 117] width 244 height 18
type input "*"
type input "**"
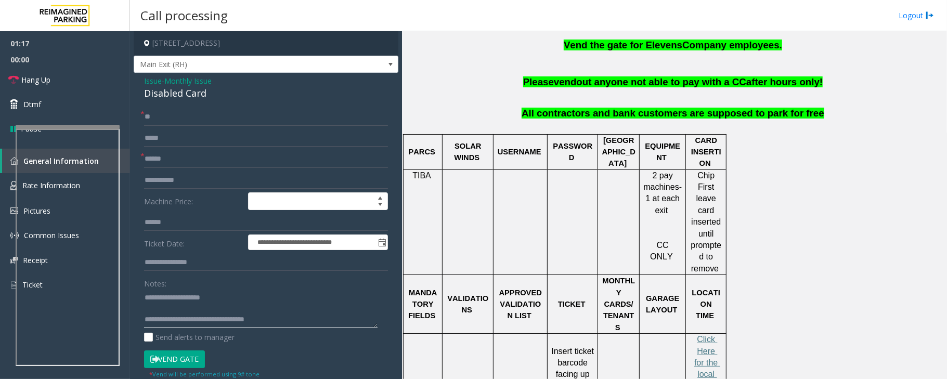
click at [213, 312] on textarea at bounding box center [260, 308] width 233 height 39
click at [32, 87] on link "Hang Up" at bounding box center [65, 80] width 130 height 24
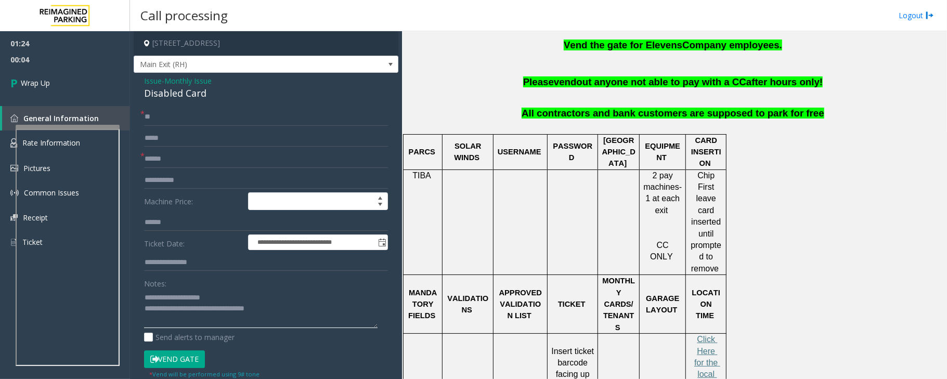
drag, startPoint x: 186, startPoint y: 305, endPoint x: 295, endPoint y: 307, distance: 109.7
click at [295, 307] on textarea at bounding box center [260, 308] width 233 height 39
paste textarea "**********"
type textarea "**********"
click at [88, 84] on link "Wrap Up" at bounding box center [65, 83] width 130 height 31
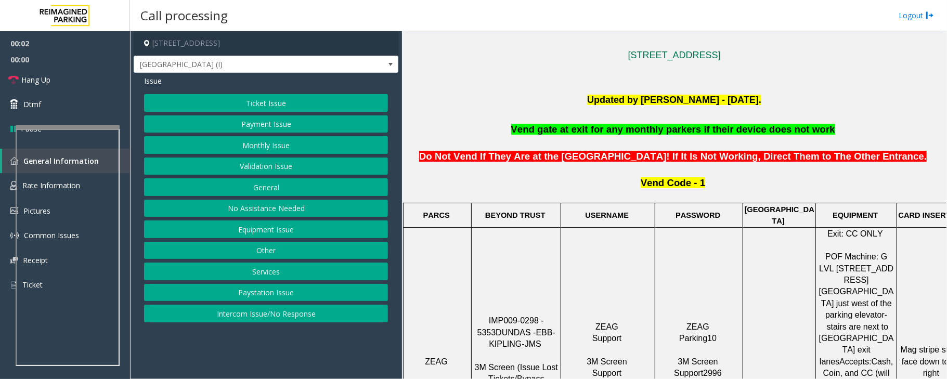
scroll to position [346, 0]
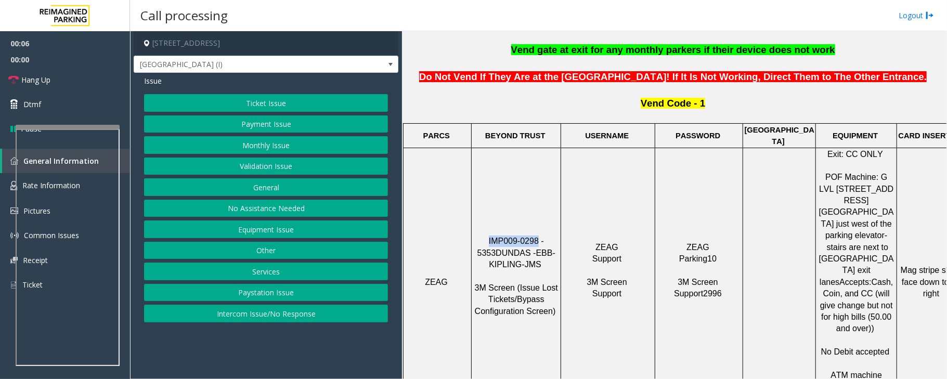
drag, startPoint x: 479, startPoint y: 205, endPoint x: 527, endPoint y: 215, distance: 48.8
click at [527, 215] on td "IMP009-0298 - 5353 DUNDAS - EBB-KIPLING-JMS 3M Screen (Issue Lost Tickets/Bypas…" at bounding box center [516, 282] width 89 height 269
copy span "IMP009-0298"
click at [259, 105] on button "Ticket Issue" at bounding box center [266, 103] width 244 height 18
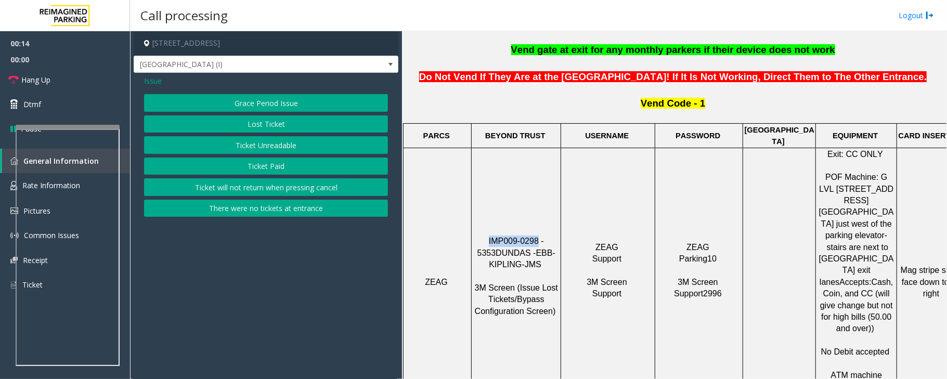
click at [261, 171] on button "Ticket Paid" at bounding box center [266, 167] width 244 height 18
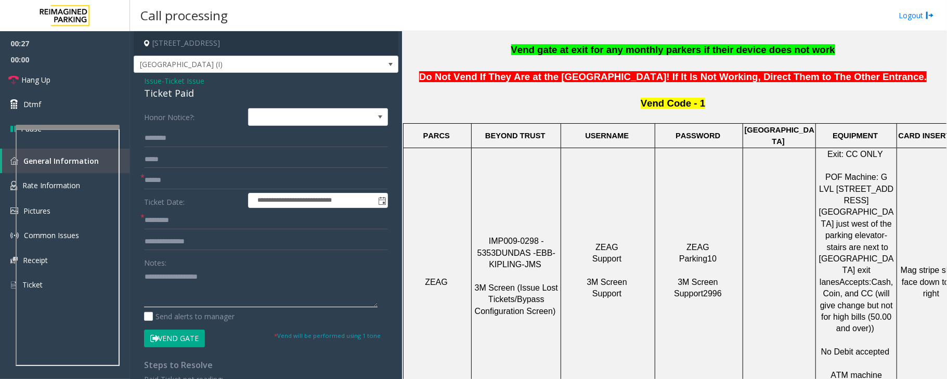
drag, startPoint x: 163, startPoint y: 283, endPoint x: 174, endPoint y: 277, distance: 12.3
click at [163, 283] on textarea at bounding box center [260, 287] width 233 height 39
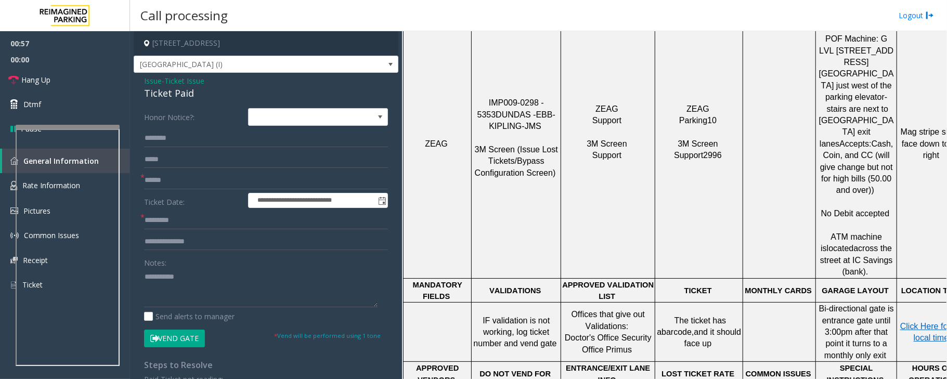
scroll to position [485, 0]
click at [153, 290] on textarea at bounding box center [260, 287] width 233 height 39
click at [206, 275] on textarea at bounding box center [260, 287] width 233 height 39
click at [170, 92] on div "Ticket Paid" at bounding box center [266, 93] width 244 height 14
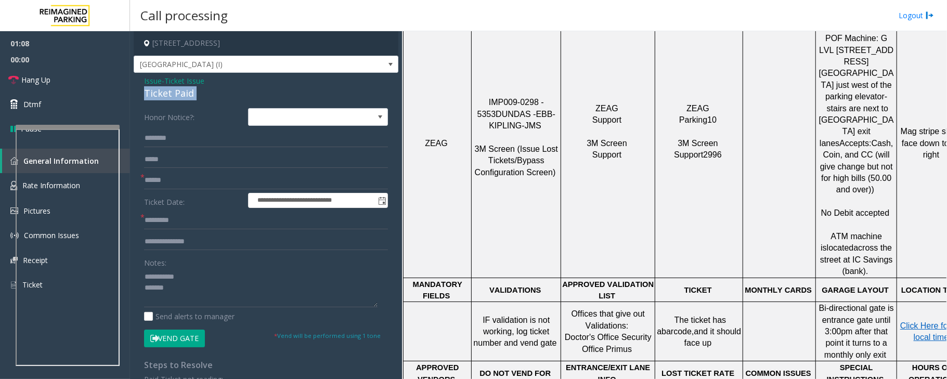
click at [170, 92] on div "Ticket Paid" at bounding box center [266, 93] width 244 height 14
click at [170, 236] on input "text" at bounding box center [266, 242] width 244 height 18
click at [145, 304] on textarea at bounding box center [260, 287] width 233 height 39
type textarea "**********"
click at [154, 185] on input "text" at bounding box center [266, 181] width 244 height 18
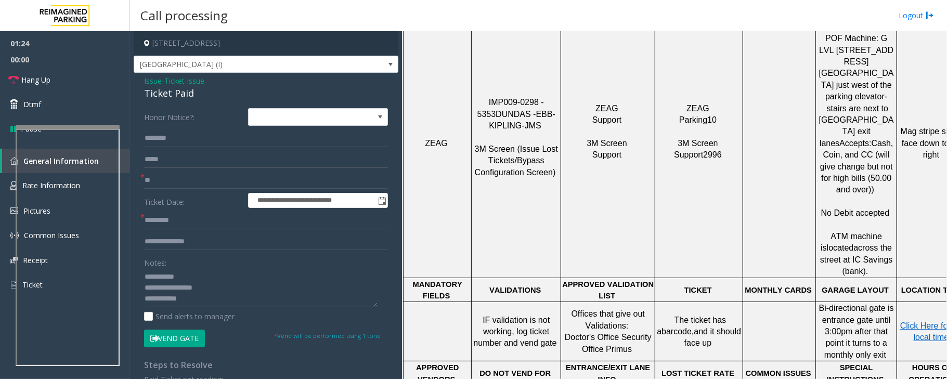
type input "**"
click at [169, 221] on input "text" at bounding box center [266, 221] width 244 height 18
type input "**"
click at [35, 77] on span "Hang Up" at bounding box center [35, 79] width 29 height 11
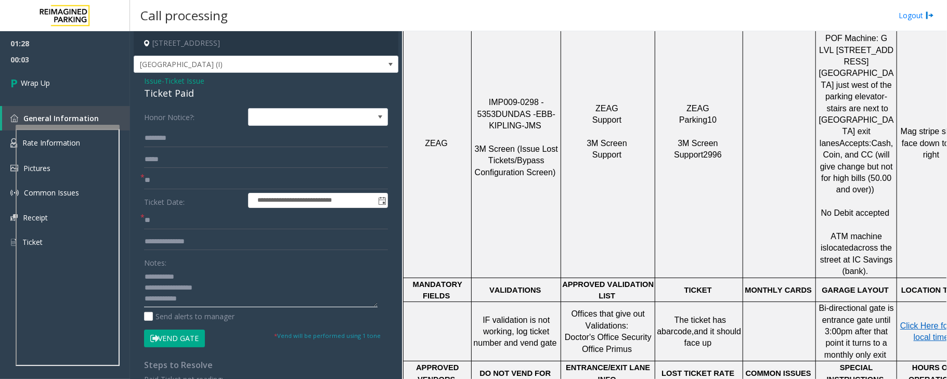
click at [283, 300] on textarea at bounding box center [260, 287] width 233 height 39
paste textarea "**********"
type textarea "**********"
click at [20, 74] on icon at bounding box center [15, 82] width 10 height 17
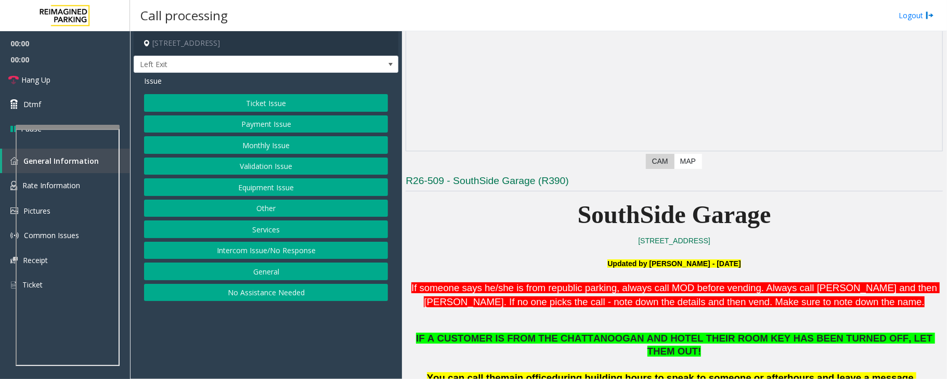
scroll to position [277, 0]
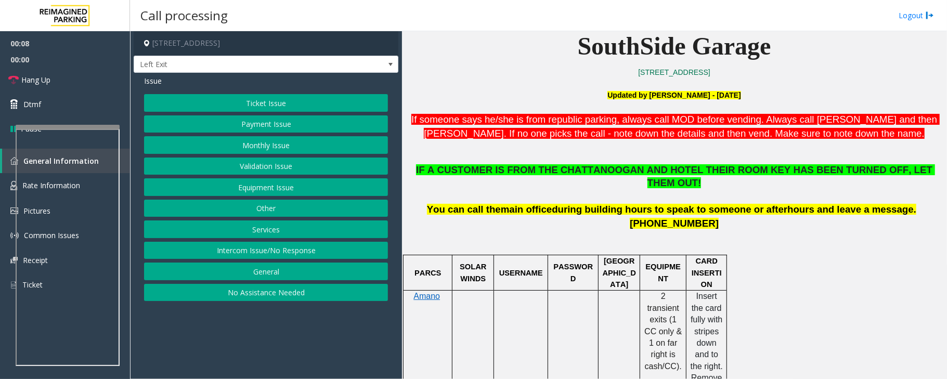
click at [266, 100] on button "Ticket Issue" at bounding box center [266, 103] width 244 height 18
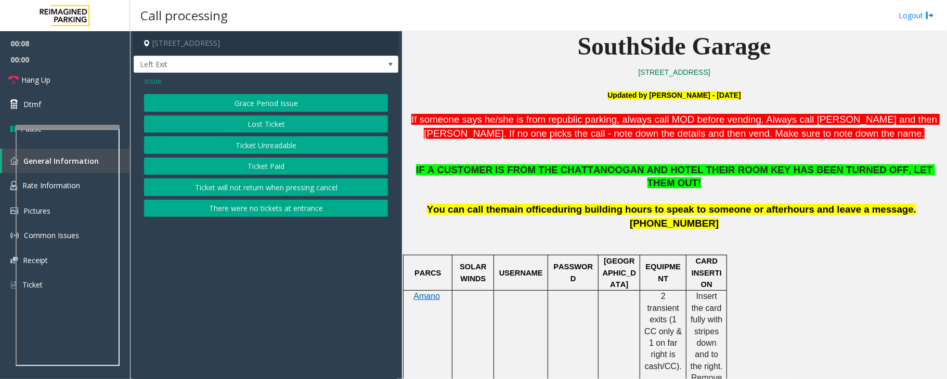
click at [266, 166] on button "Ticket Paid" at bounding box center [266, 167] width 244 height 18
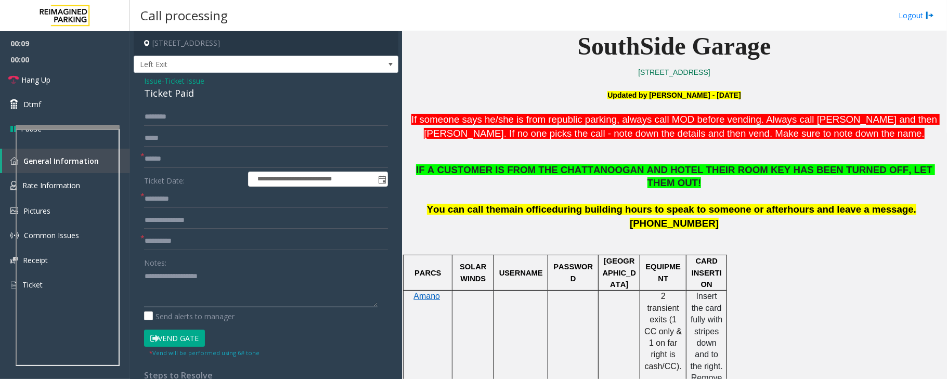
click at [163, 296] on textarea at bounding box center [260, 287] width 233 height 39
type textarea "**********"
click at [190, 225] on input "text" at bounding box center [266, 221] width 244 height 18
click at [257, 225] on input "**********" at bounding box center [266, 221] width 244 height 18
type input "**********"
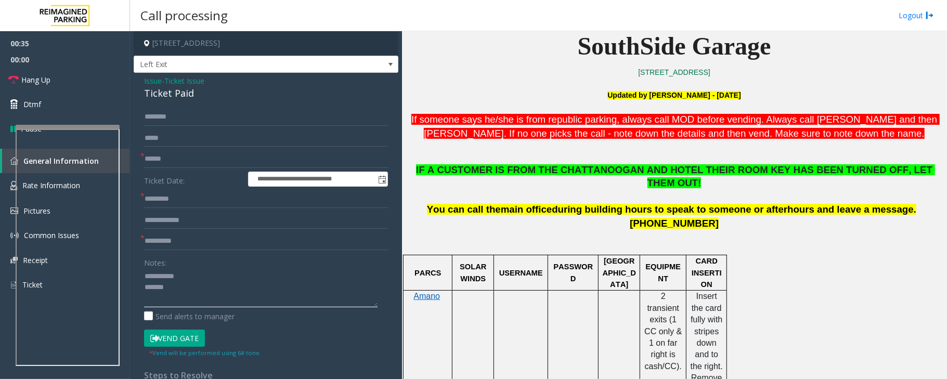
click at [179, 292] on textarea at bounding box center [260, 287] width 233 height 39
click at [162, 94] on div "Ticket Paid" at bounding box center [266, 93] width 244 height 14
click at [209, 223] on input "**********" at bounding box center [266, 221] width 244 height 18
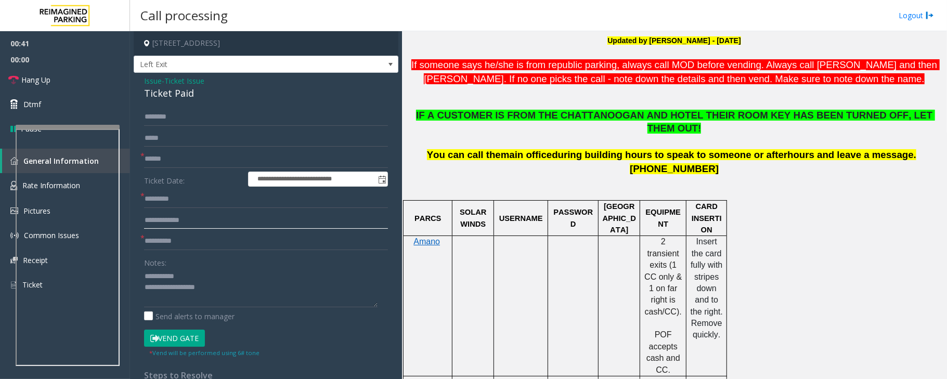
scroll to position [416, 0]
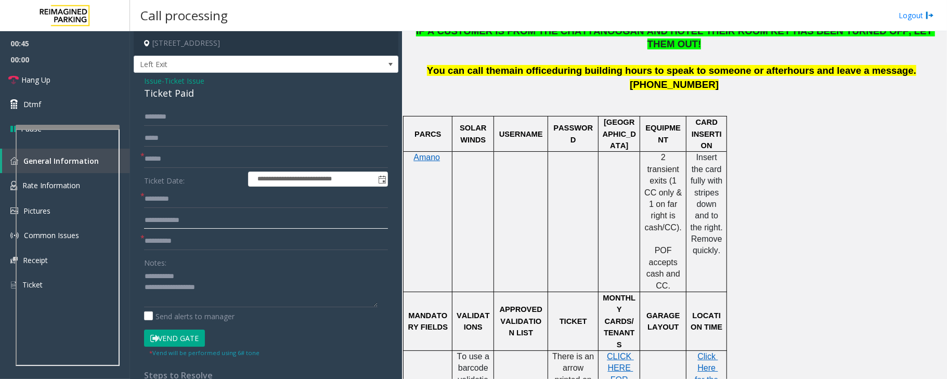
click at [204, 223] on input "**********" at bounding box center [266, 221] width 244 height 18
click at [147, 298] on textarea at bounding box center [260, 287] width 233 height 39
type textarea "**********"
click at [69, 81] on link "Hang Up" at bounding box center [65, 80] width 130 height 24
click at [156, 152] on input "text" at bounding box center [266, 159] width 244 height 18
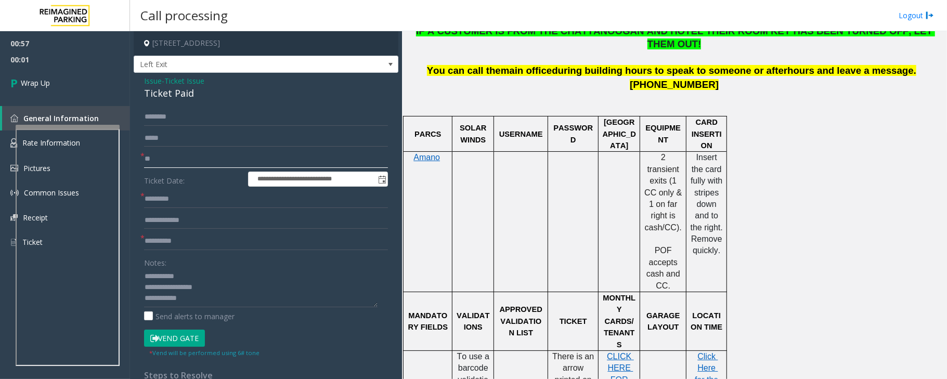
type input "**"
click at [158, 202] on input "text" at bounding box center [266, 199] width 244 height 18
type input "**"
click at [154, 239] on input "text" at bounding box center [266, 241] width 244 height 18
type input "**"
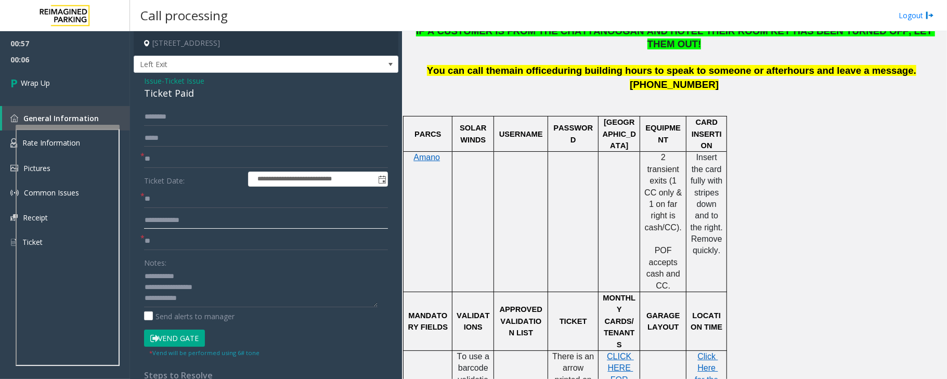
drag, startPoint x: 207, startPoint y: 223, endPoint x: 117, endPoint y: 222, distance: 90.0
click at [96, 93] on app-root "**********" at bounding box center [473, 189] width 947 height 379
click at [221, 312] on label "Send alerts to manager" at bounding box center [189, 316] width 90 height 11
click at [222, 302] on textarea at bounding box center [260, 287] width 233 height 39
paste textarea "**********"
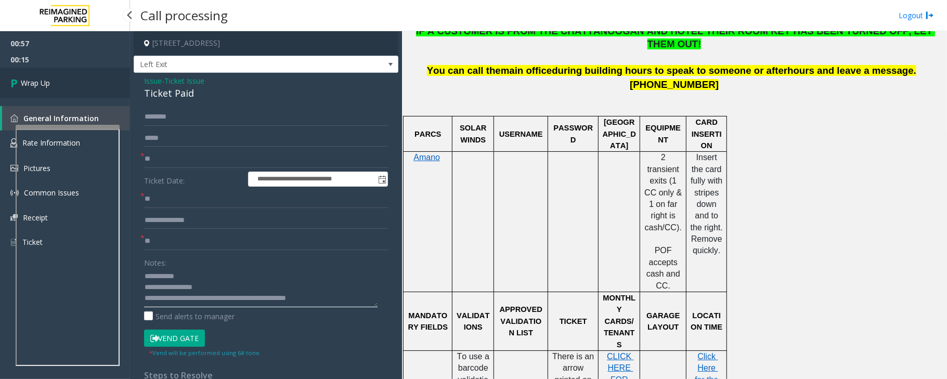
type textarea "**********"
click at [50, 78] on span "Wrap Up" at bounding box center [35, 82] width 29 height 11
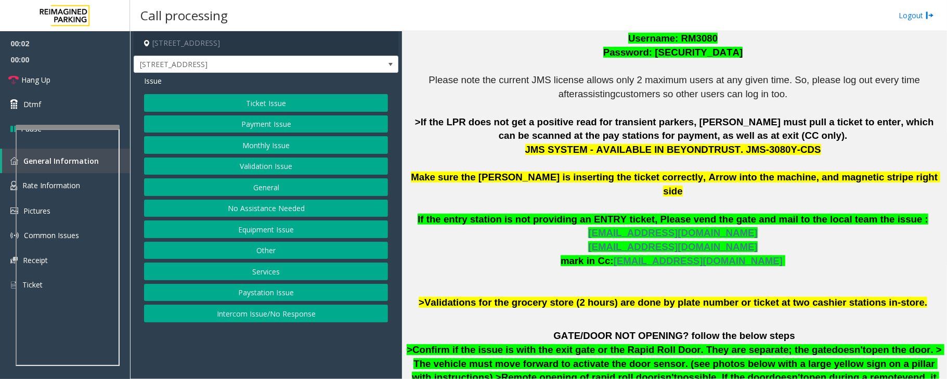
scroll to position [346, 0]
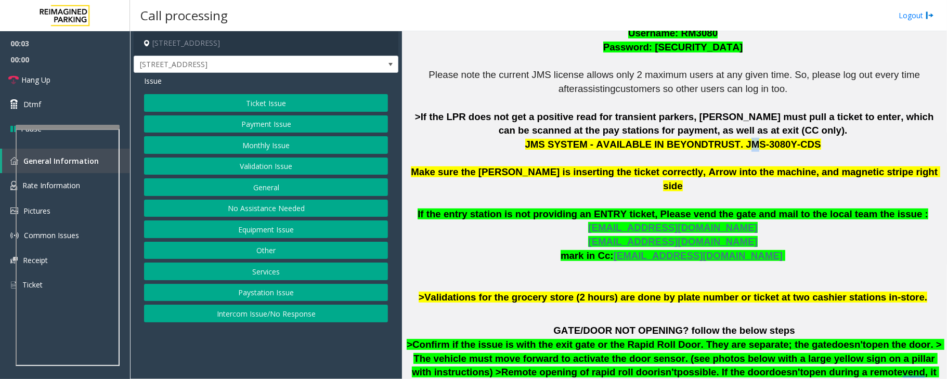
drag, startPoint x: 728, startPoint y: 144, endPoint x: 734, endPoint y: 144, distance: 6.2
click at [734, 144] on span "JMS SYSTEM - AVAILABLE IN BEYONDTRUST. JMS-3080Y-CDS" at bounding box center [673, 144] width 296 height 11
drag, startPoint x: 727, startPoint y: 144, endPoint x: 797, endPoint y: 146, distance: 69.7
click at [797, 146] on p "The login credentials for the JMS system at Lot 441 are as follows: Username: R…" at bounding box center [674, 152] width 537 height 306
copy p "JMS-3080Y-CDS"
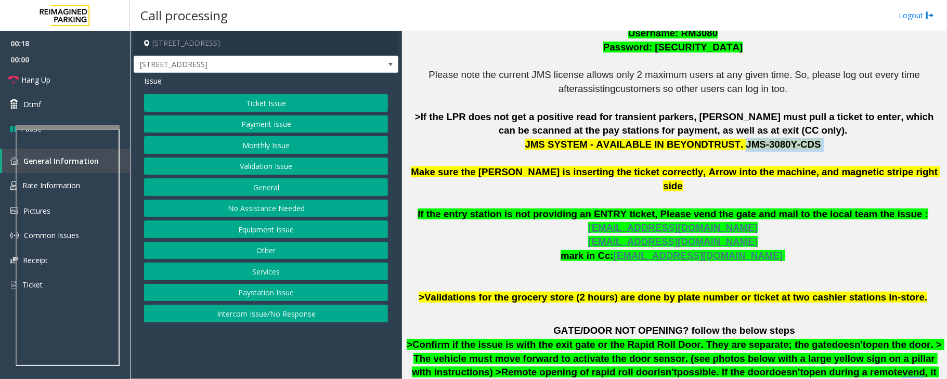
click at [276, 127] on button "Payment Issue" at bounding box center [266, 124] width 244 height 18
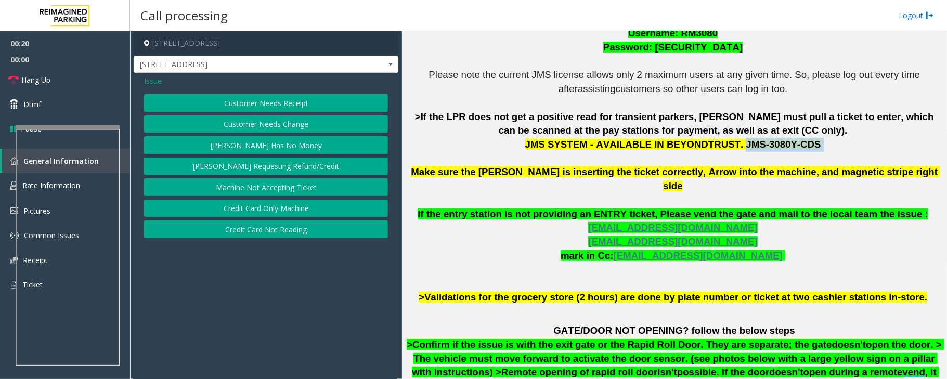
click at [306, 190] on button "Machine Not Accepting Ticket" at bounding box center [266, 187] width 244 height 18
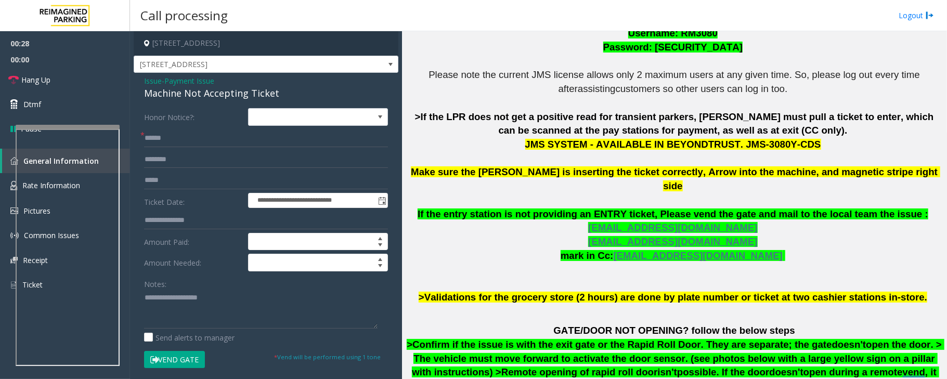
click at [186, 80] on span "Payment Issue" at bounding box center [189, 80] width 50 height 11
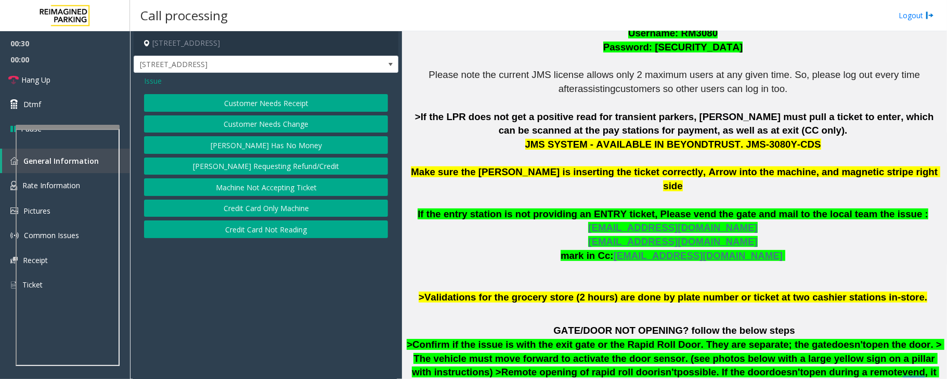
click at [154, 76] on span "Issue" at bounding box center [153, 80] width 18 height 11
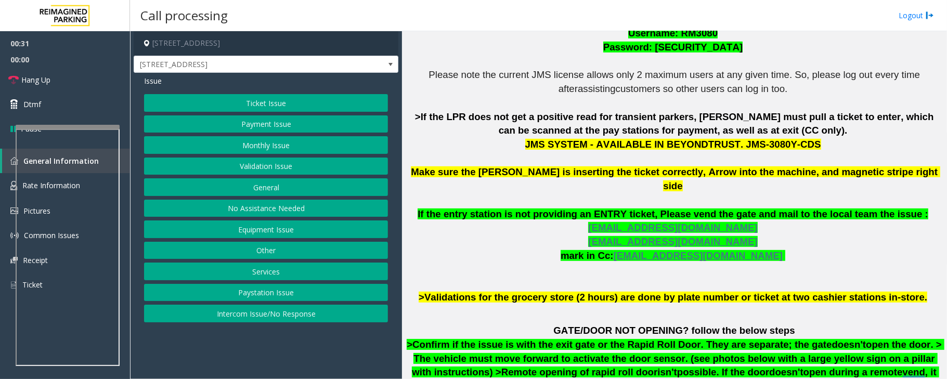
click at [288, 173] on button "Validation Issue" at bounding box center [266, 167] width 244 height 18
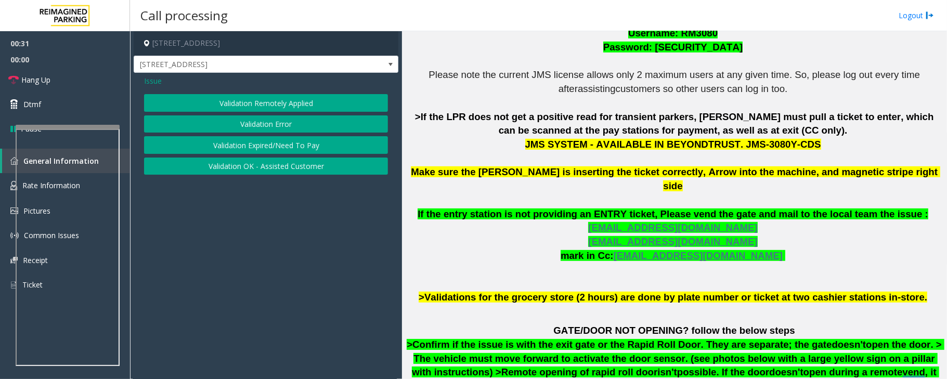
click at [283, 121] on button "Validation Error" at bounding box center [266, 124] width 244 height 18
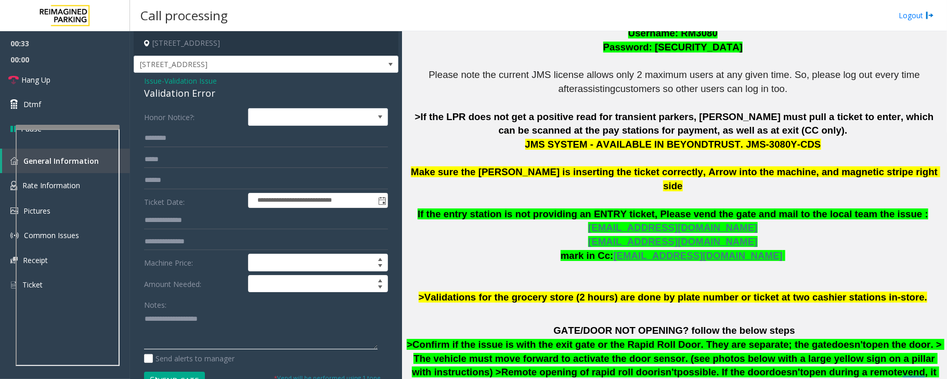
click at [218, 315] on textarea at bounding box center [260, 329] width 233 height 39
click at [224, 321] on textarea at bounding box center [260, 329] width 233 height 39
click at [183, 331] on textarea at bounding box center [260, 329] width 233 height 39
click at [214, 329] on textarea at bounding box center [260, 329] width 233 height 39
click at [160, 96] on div "Validation Error" at bounding box center [266, 93] width 244 height 14
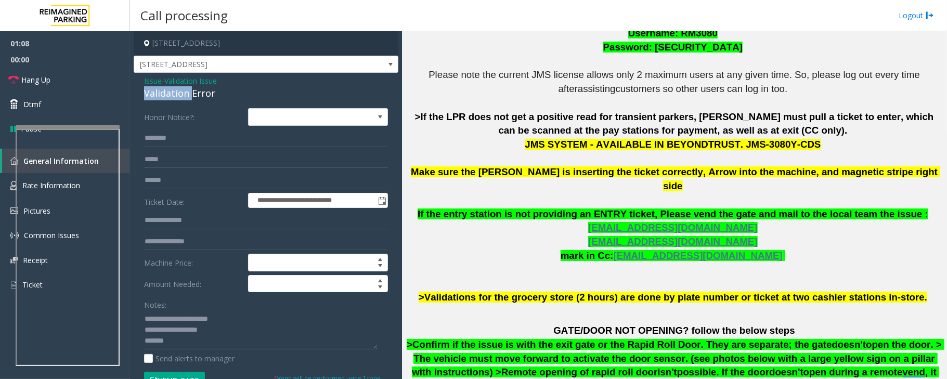
click at [160, 96] on div "Validation Error" at bounding box center [266, 93] width 244 height 14
click at [258, 342] on textarea at bounding box center [260, 329] width 233 height 39
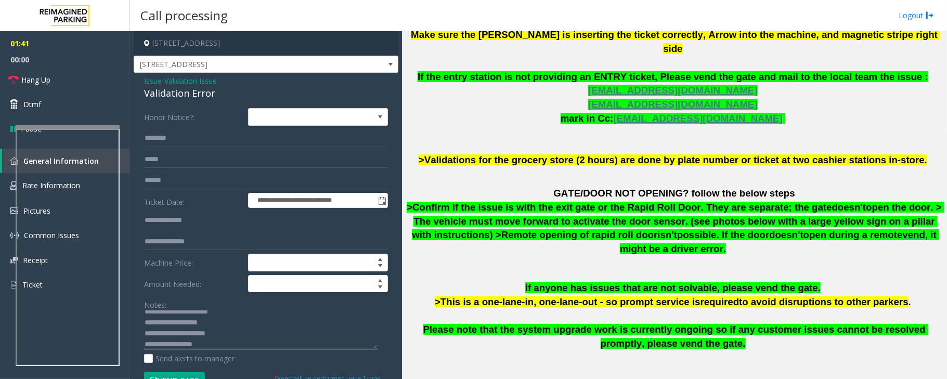
scroll to position [485, 0]
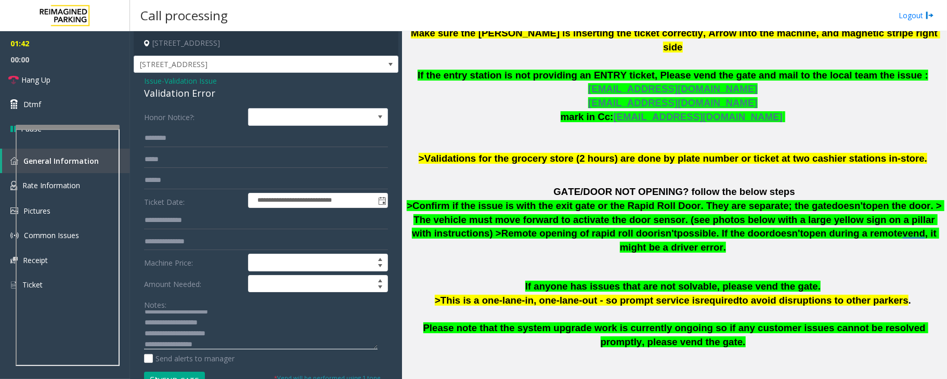
click at [217, 346] on textarea at bounding box center [260, 329] width 233 height 39
click at [244, 340] on textarea at bounding box center [260, 329] width 233 height 39
click at [229, 336] on textarea at bounding box center [260, 329] width 233 height 39
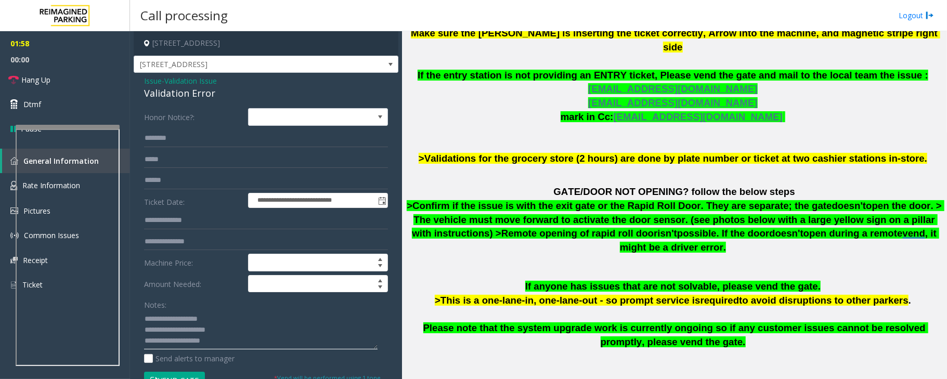
click at [212, 331] on textarea at bounding box center [260, 329] width 233 height 39
drag, startPoint x: 64, startPoint y: 78, endPoint x: 152, endPoint y: 164, distance: 122.8
click at [64, 80] on link "Hang Up" at bounding box center [65, 80] width 130 height 24
click at [251, 329] on textarea at bounding box center [260, 329] width 233 height 39
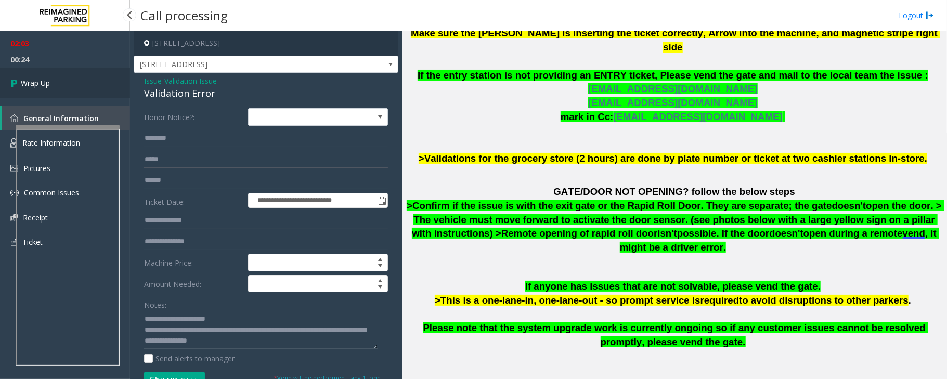
type textarea "**********"
click at [67, 80] on link "Wrap Up" at bounding box center [65, 83] width 130 height 31
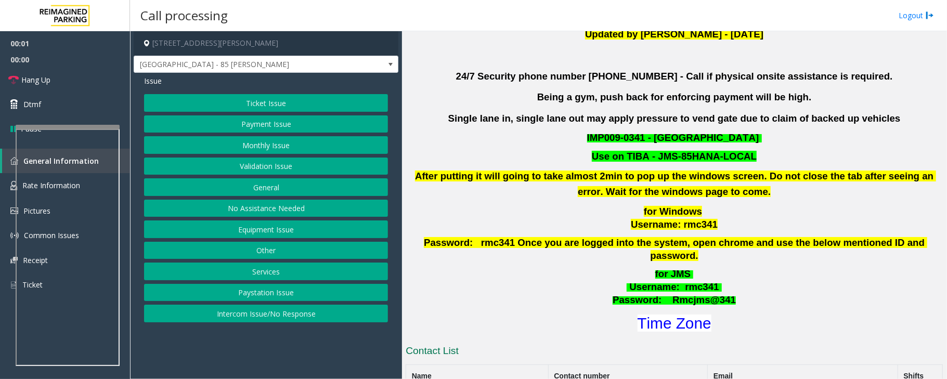
scroll to position [485, 0]
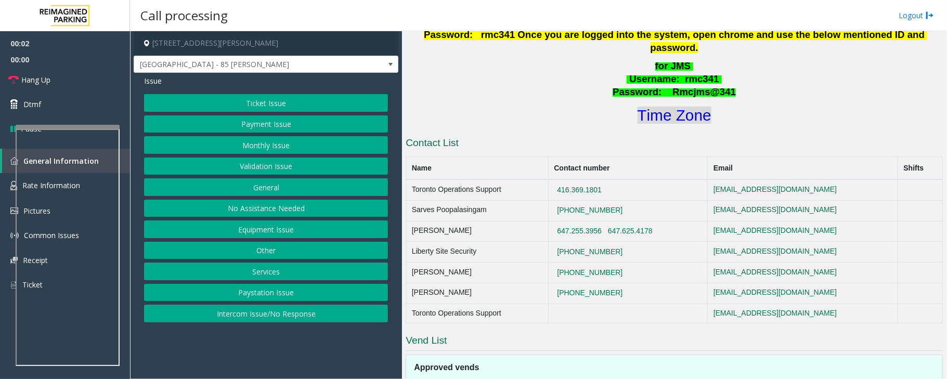
click at [648, 107] on font "Time Zone" at bounding box center [674, 115] width 74 height 17
click at [252, 162] on button "Validation Issue" at bounding box center [266, 167] width 244 height 18
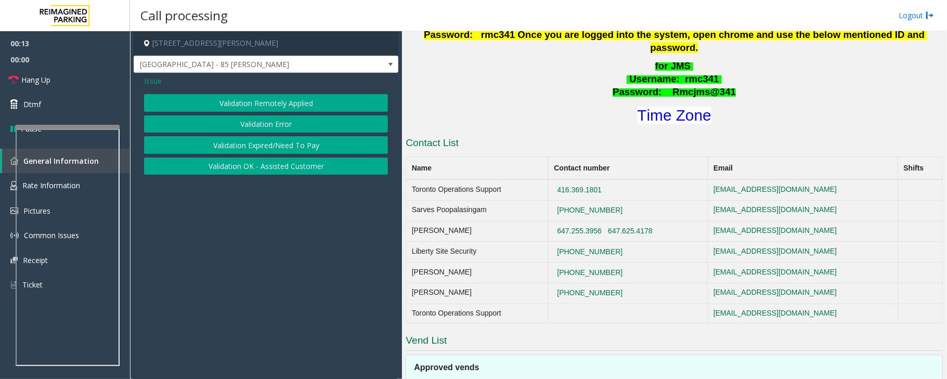
click at [269, 120] on button "Validation Error" at bounding box center [266, 124] width 244 height 18
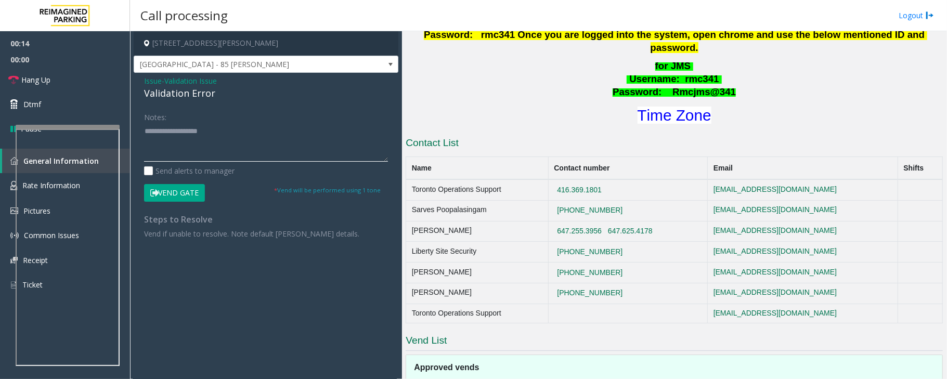
click at [254, 142] on textarea at bounding box center [266, 142] width 244 height 39
paste textarea "**********"
click at [222, 133] on textarea at bounding box center [266, 142] width 244 height 39
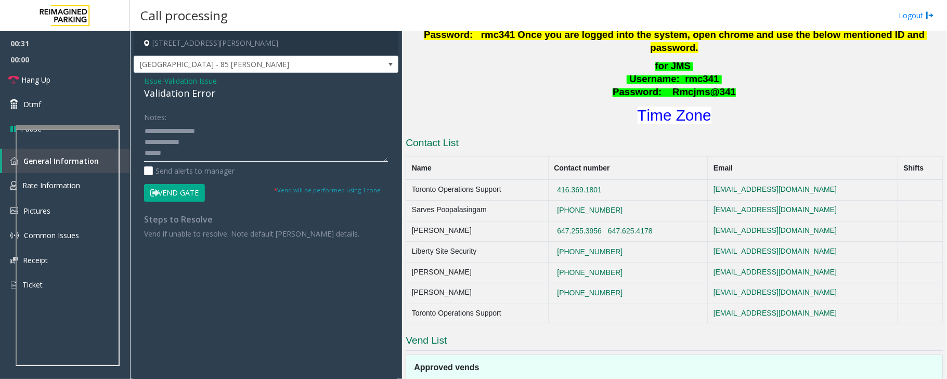
click at [200, 138] on textarea at bounding box center [266, 142] width 244 height 39
click at [192, 156] on textarea at bounding box center [266, 142] width 244 height 39
type textarea "**********"
click at [165, 197] on button "Vend Gate" at bounding box center [174, 193] width 61 height 18
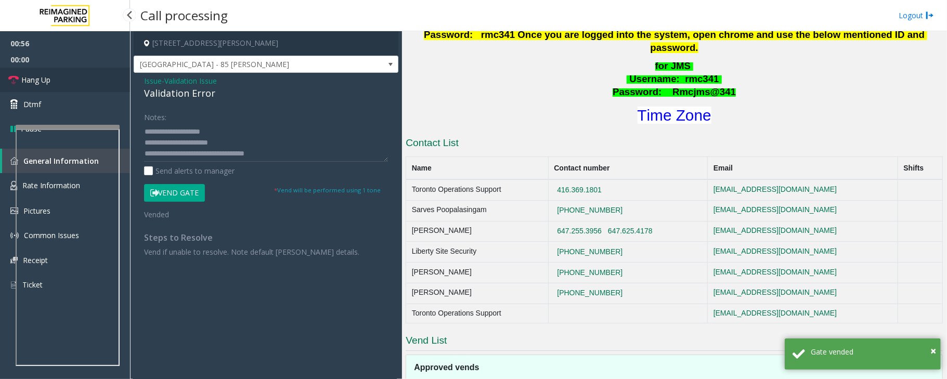
click at [67, 82] on link "Hang Up" at bounding box center [65, 80] width 130 height 24
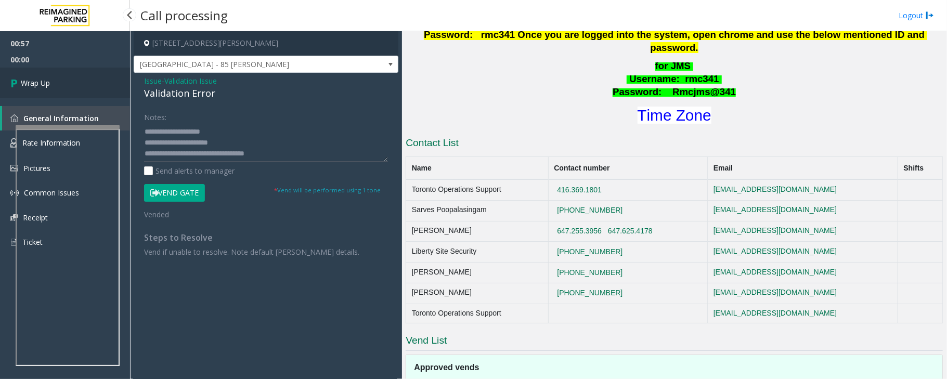
click at [67, 82] on link "Wrap Up" at bounding box center [65, 83] width 130 height 31
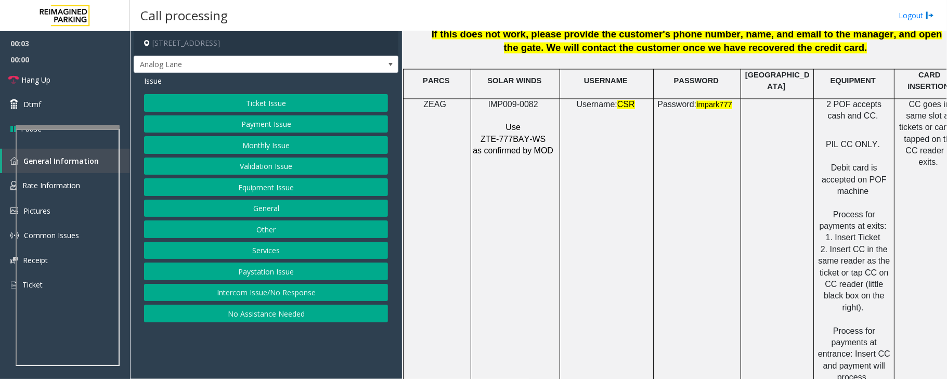
scroll to position [1386, 0]
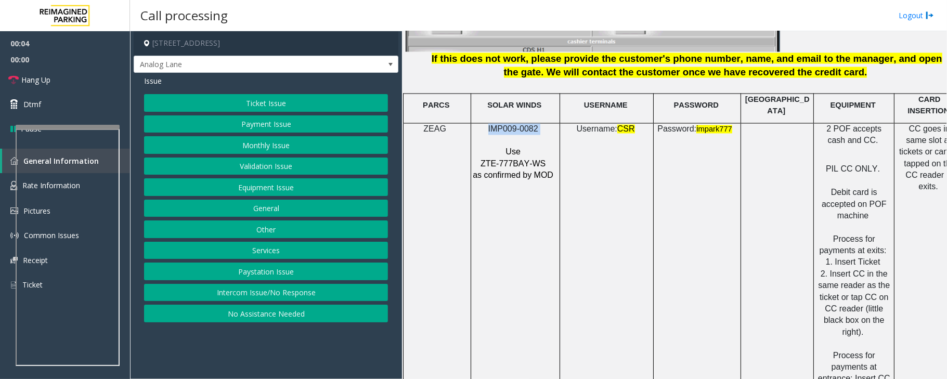
drag, startPoint x: 539, startPoint y: 123, endPoint x: 491, endPoint y: 117, distance: 48.2
click at [491, 124] on p "IMP009-0082" at bounding box center [514, 129] width 84 height 11
copy p "IMP009-0082"
drag, startPoint x: 262, startPoint y: 125, endPoint x: 257, endPoint y: 127, distance: 5.6
click at [257, 127] on button "Payment Issue" at bounding box center [266, 124] width 244 height 18
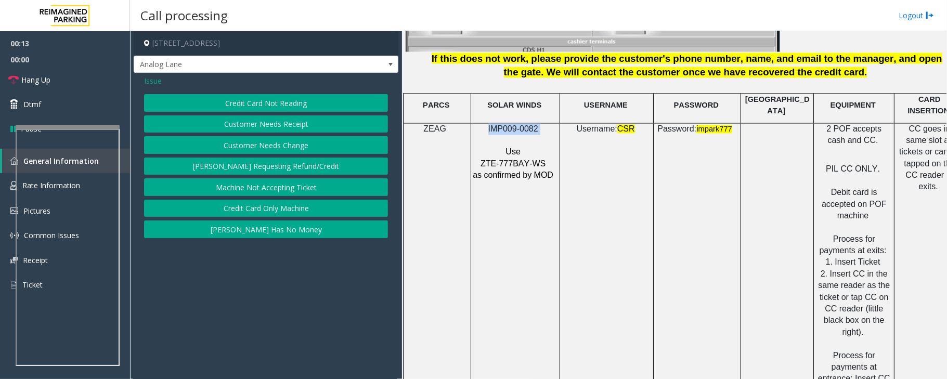
click at [281, 106] on button "Credit Card Not Reading" at bounding box center [266, 103] width 244 height 18
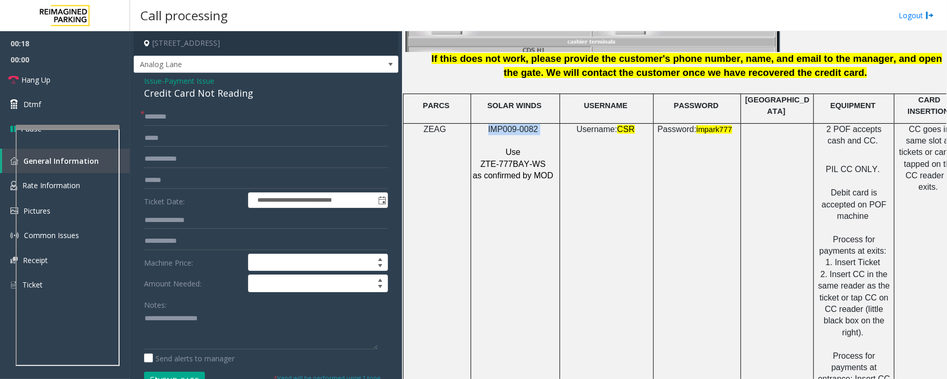
scroll to position [1386, 29]
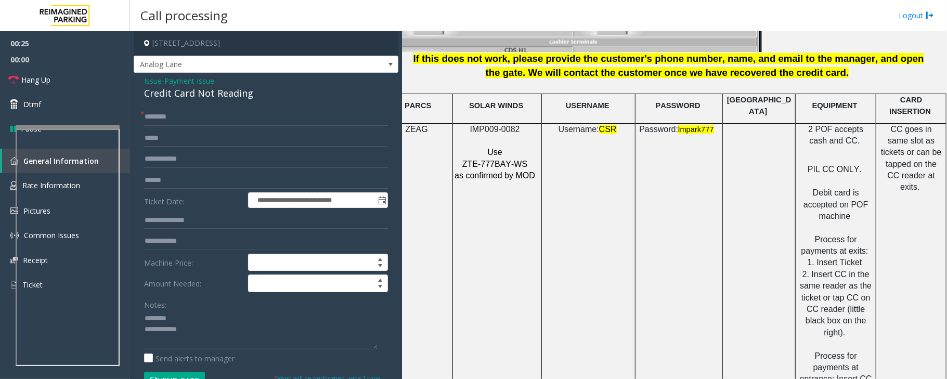
click at [206, 92] on div "Credit Card Not Reading" at bounding box center [266, 93] width 244 height 14
click at [167, 326] on textarea at bounding box center [260, 329] width 233 height 39
click at [211, 337] on textarea at bounding box center [260, 329] width 233 height 39
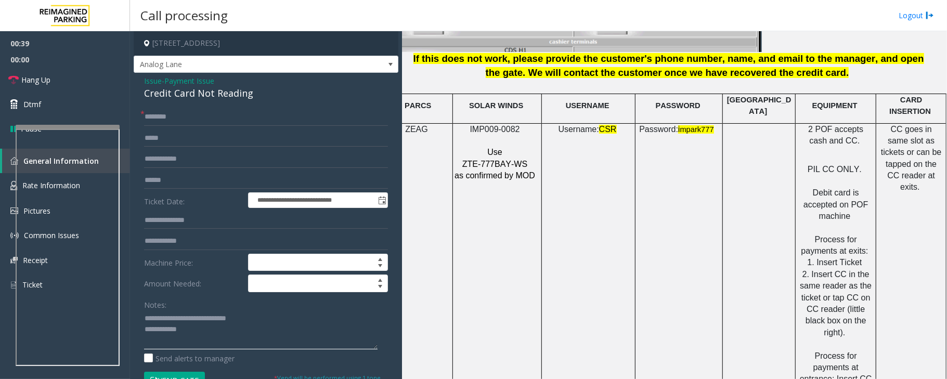
click at [209, 328] on textarea at bounding box center [260, 329] width 233 height 39
click at [210, 185] on input "text" at bounding box center [266, 181] width 244 height 18
click at [269, 335] on textarea at bounding box center [260, 329] width 233 height 39
type textarea "**********"
click at [174, 176] on input "text" at bounding box center [266, 181] width 244 height 18
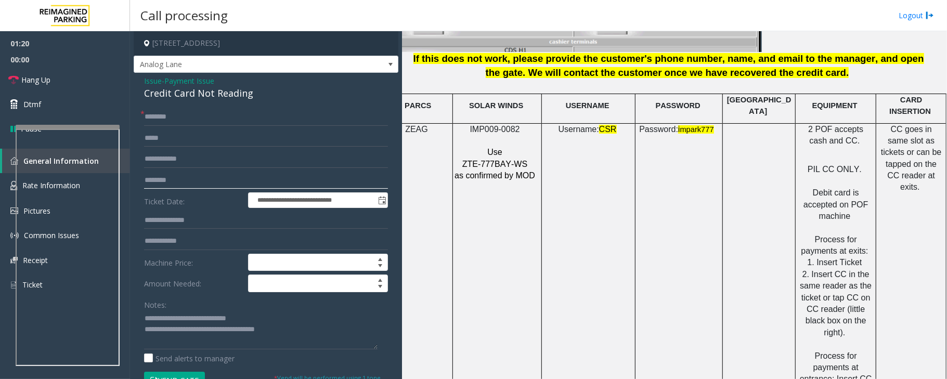
type input "********"
click at [171, 119] on input "text" at bounding box center [266, 117] width 244 height 18
click at [317, 336] on textarea at bounding box center [260, 329] width 233 height 39
type textarea "**********"
click at [188, 115] on input "text" at bounding box center [266, 117] width 244 height 18
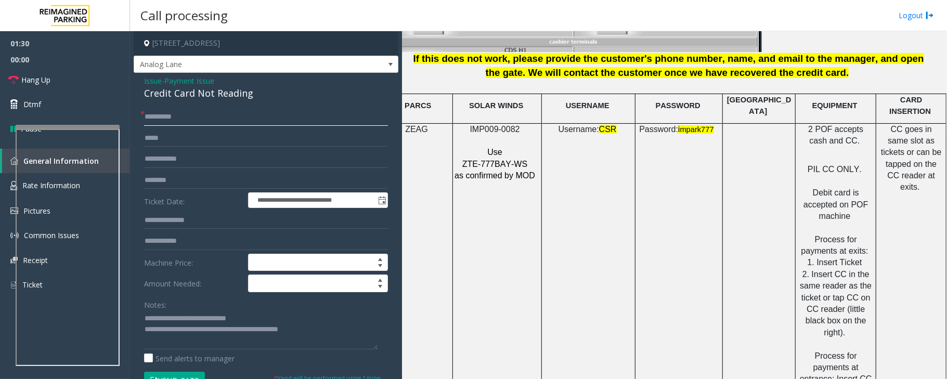
scroll to position [69, 0]
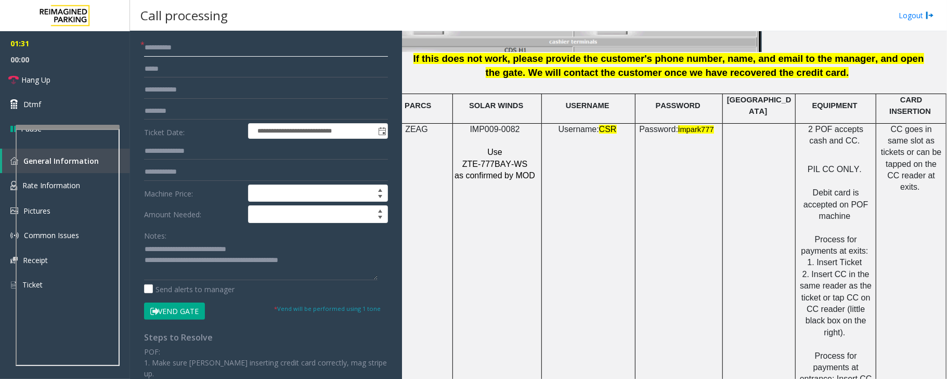
type input "**********"
click at [193, 280] on textarea at bounding box center [260, 260] width 233 height 39
click at [348, 258] on textarea at bounding box center [260, 260] width 233 height 39
click at [189, 314] on button "Vend Gate" at bounding box center [174, 312] width 61 height 18
click at [346, 267] on textarea at bounding box center [260, 260] width 233 height 39
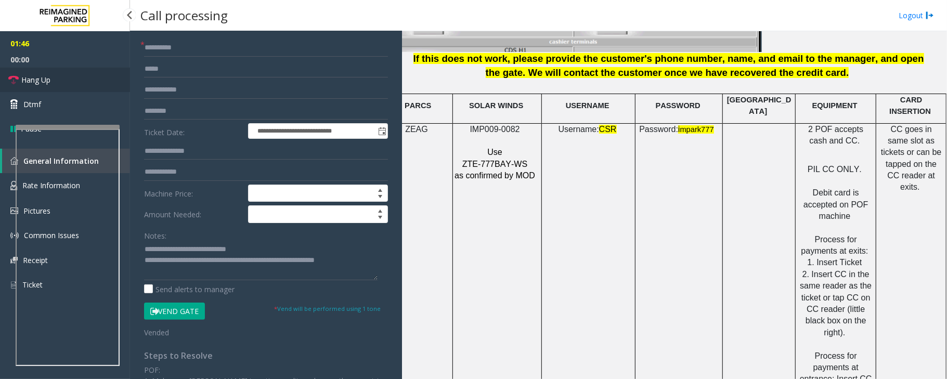
click at [65, 73] on link "Hang Up" at bounding box center [65, 80] width 130 height 24
click at [378, 263] on div "**********" at bounding box center [265, 272] width 259 height 467
click at [371, 261] on textarea at bounding box center [260, 260] width 233 height 39
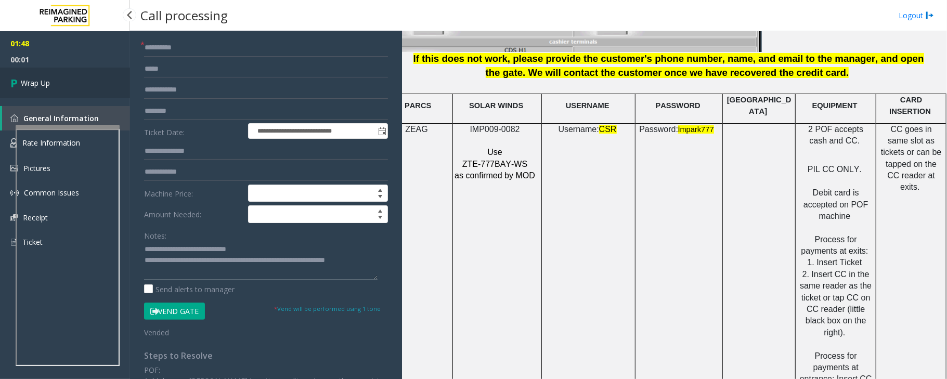
type textarea "**********"
click at [46, 78] on span "Wrap Up" at bounding box center [35, 82] width 29 height 11
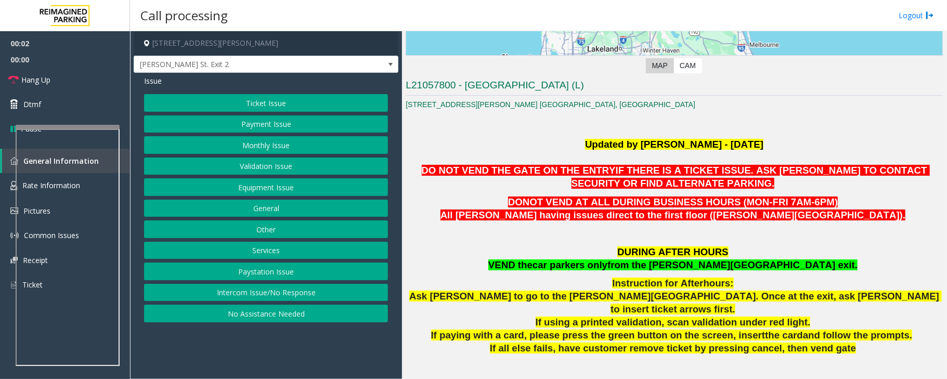
scroll to position [208, 0]
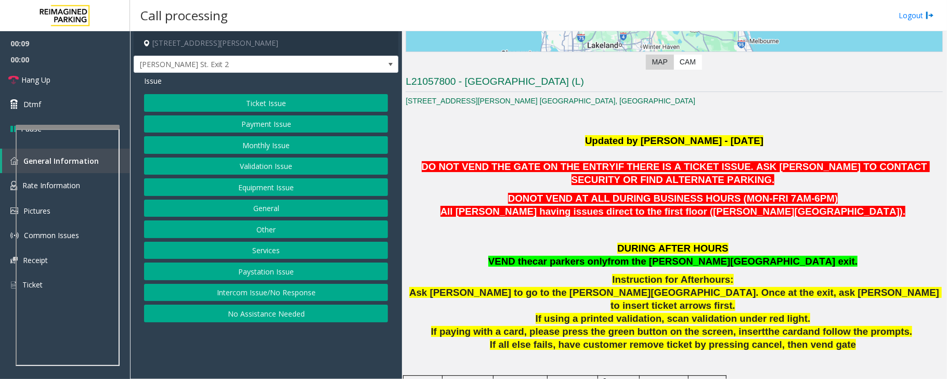
click at [254, 294] on button "Intercom Issue/No Response" at bounding box center [266, 293] width 244 height 18
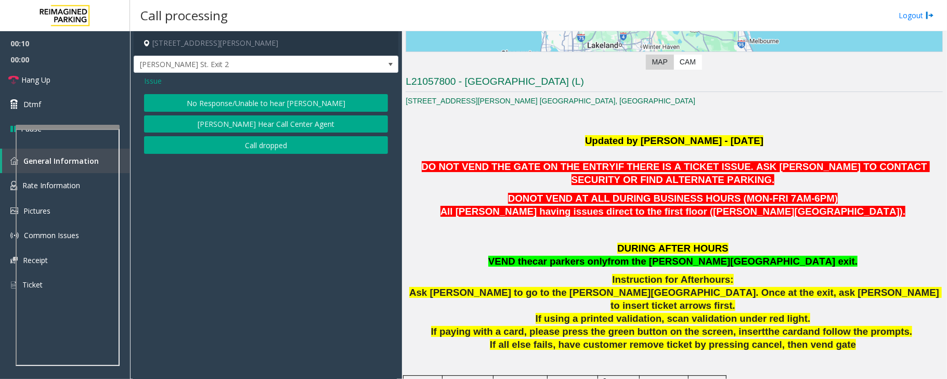
click at [242, 87] on div "Issue No Response/Unable to hear [PERSON_NAME] Cannot Hear Call Center Agent Ca…" at bounding box center [266, 116] width 265 height 86
click at [240, 98] on button "No Response/Unable to hear [PERSON_NAME]" at bounding box center [266, 103] width 244 height 18
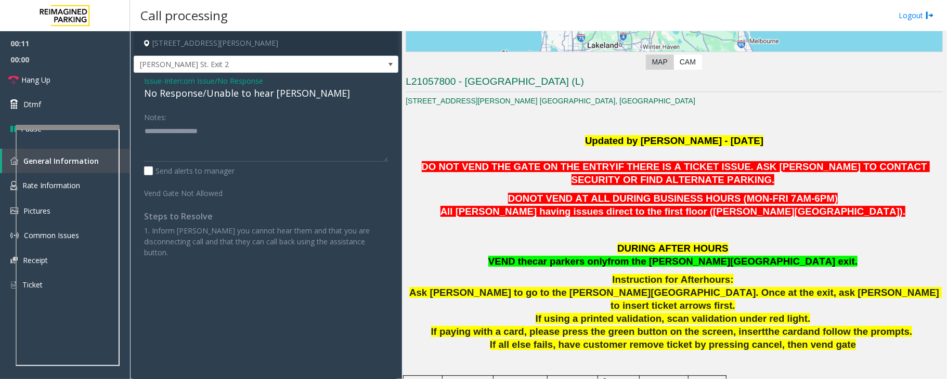
click at [240, 94] on div "No Response/Unable to hear [PERSON_NAME]" at bounding box center [266, 93] width 244 height 14
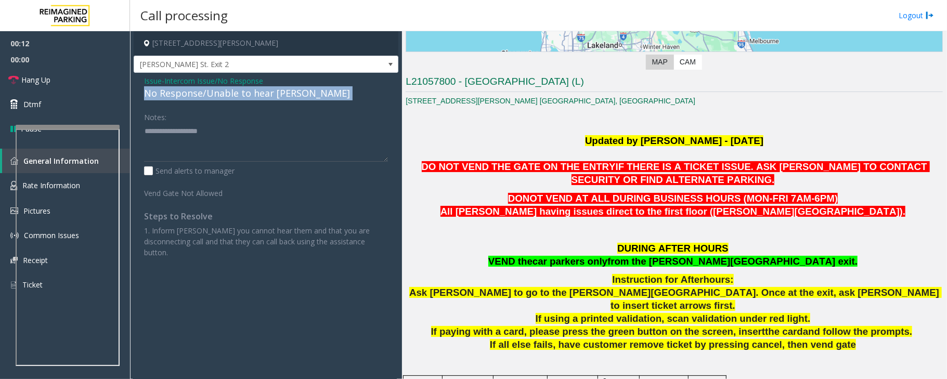
click at [240, 94] on div "No Response/Unable to hear [PERSON_NAME]" at bounding box center [266, 93] width 244 height 14
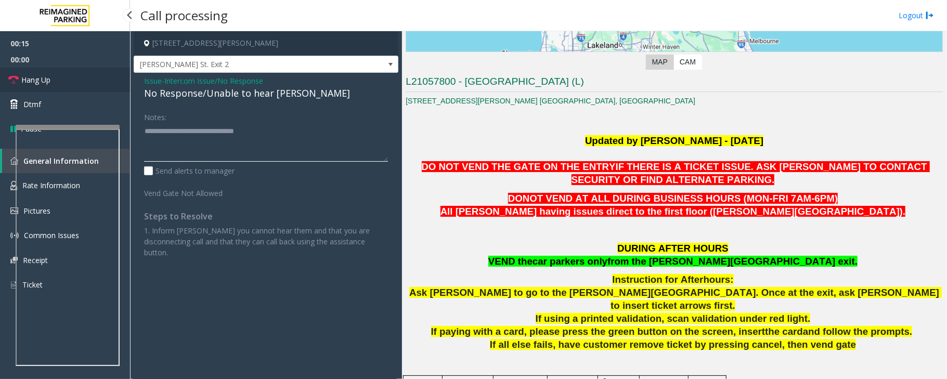
type textarea "**********"
click at [113, 81] on link "Hang Up" at bounding box center [65, 80] width 130 height 24
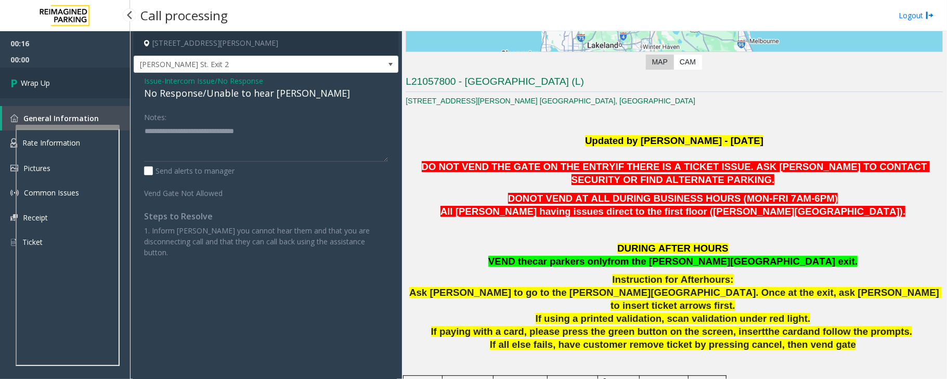
click at [113, 81] on link "Wrap Up" at bounding box center [65, 83] width 130 height 31
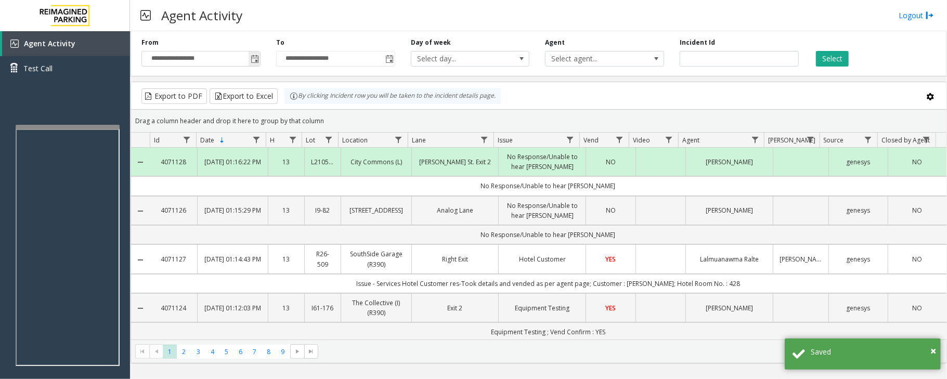
click at [254, 58] on span "Toggle popup" at bounding box center [255, 59] width 8 height 8
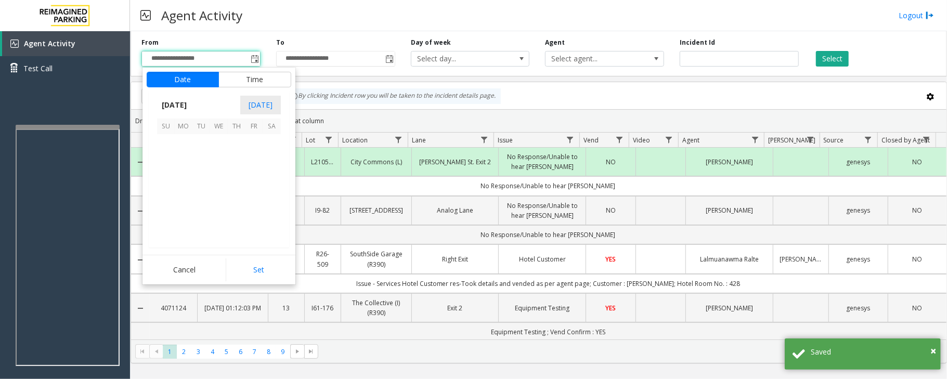
scroll to position [186623, 0]
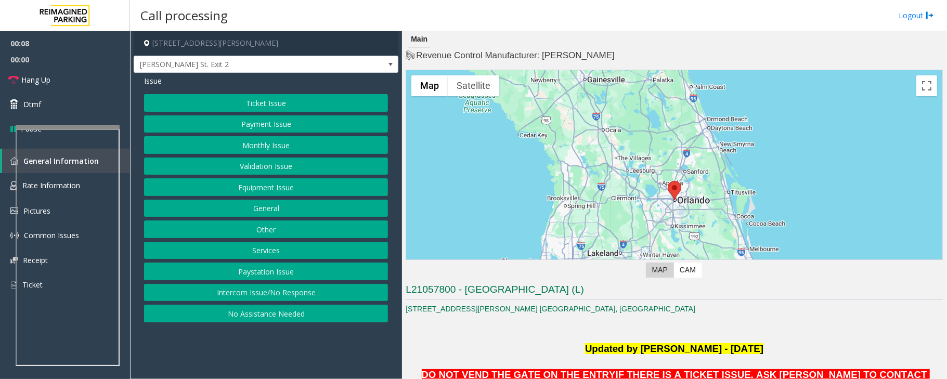
click at [323, 296] on button "Intercom Issue/No Response" at bounding box center [266, 293] width 244 height 18
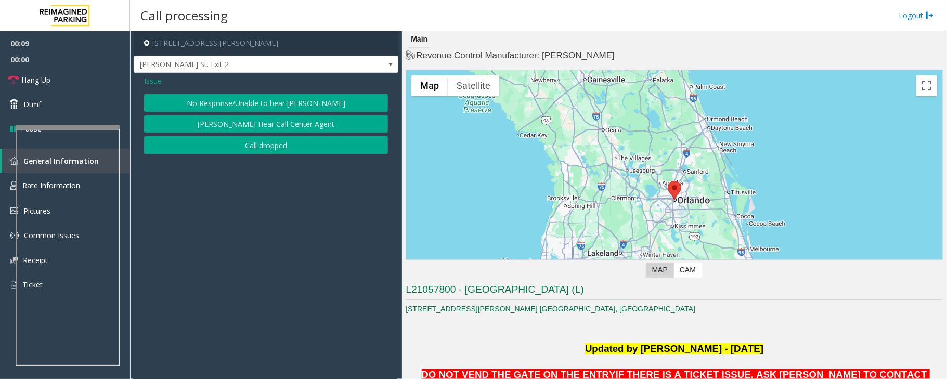
click at [340, 103] on button "No Response/Unable to hear [PERSON_NAME]" at bounding box center [266, 103] width 244 height 18
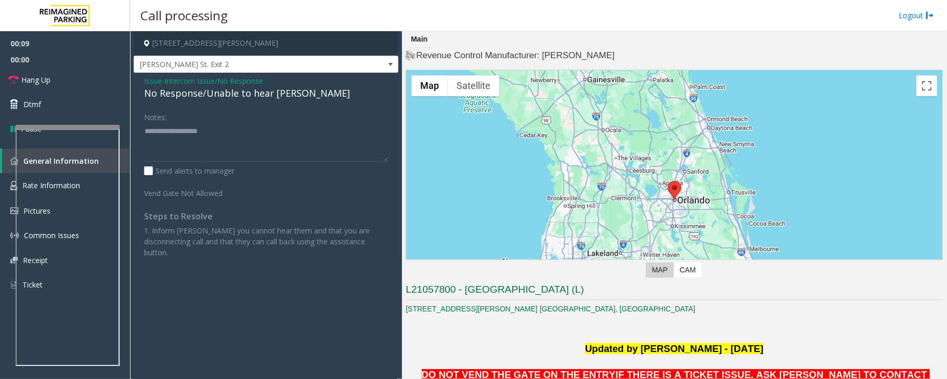
click at [281, 96] on div "No Response/Unable to hear [PERSON_NAME]" at bounding box center [266, 93] width 244 height 14
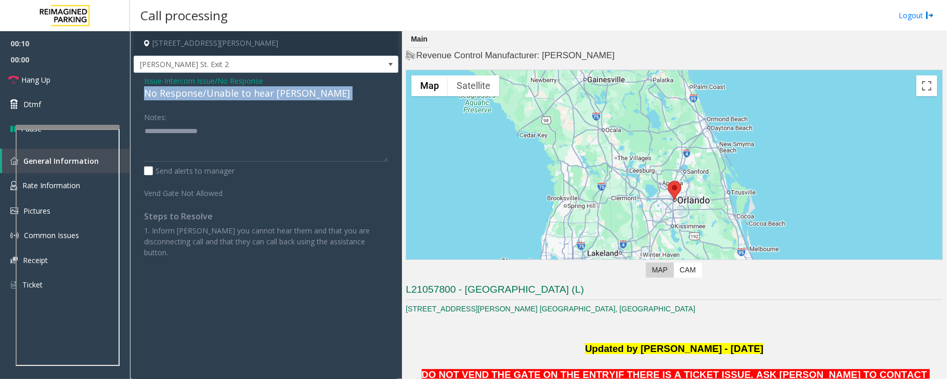
click at [281, 96] on div "No Response/Unable to hear [PERSON_NAME]" at bounding box center [266, 93] width 244 height 14
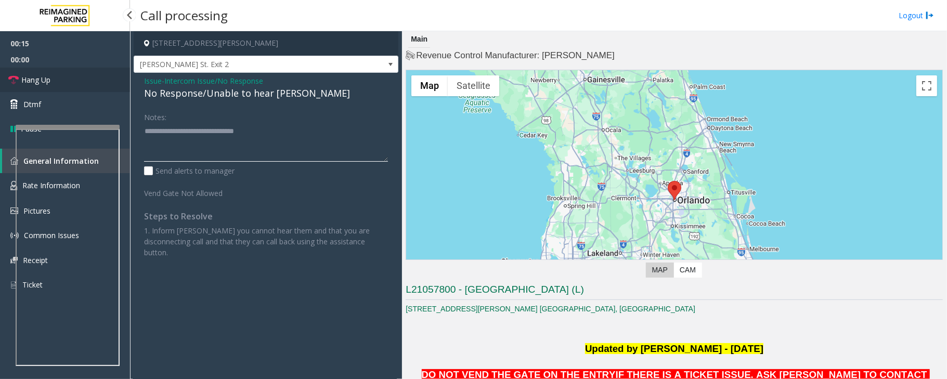
type textarea "**********"
click at [96, 75] on link "Hang Up" at bounding box center [65, 80] width 130 height 24
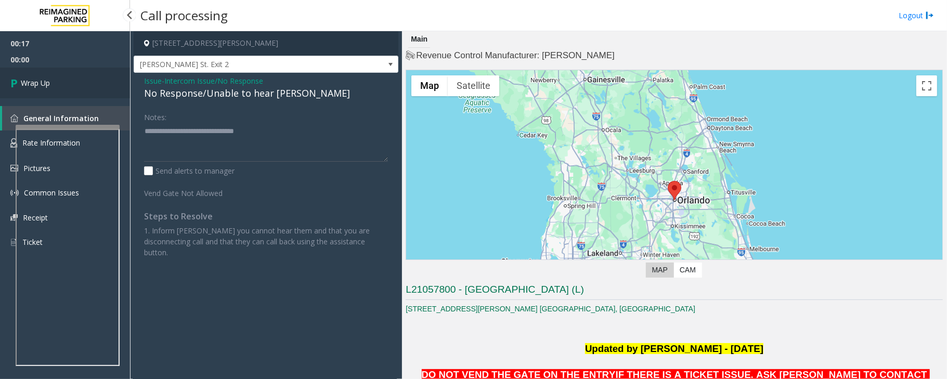
click at [96, 75] on link "Wrap Up" at bounding box center [65, 83] width 130 height 31
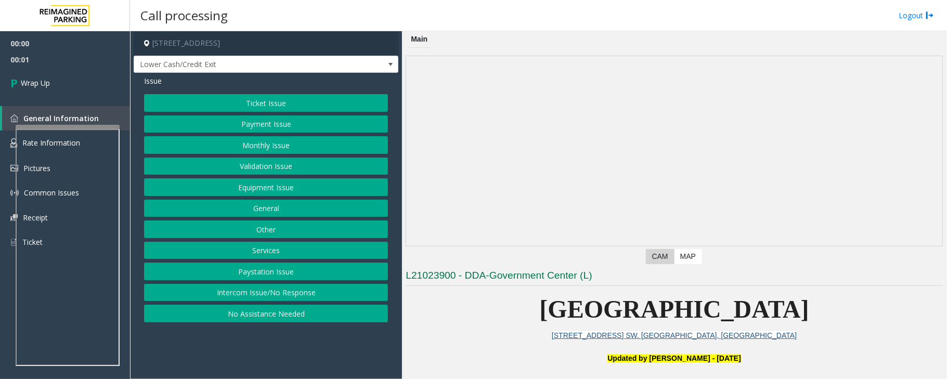
click at [369, 297] on button "Intercom Issue/No Response" at bounding box center [266, 293] width 244 height 18
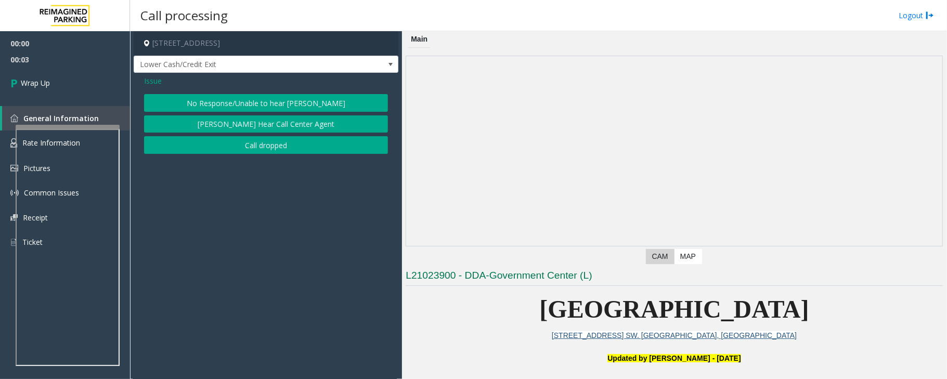
click at [233, 144] on button "Call dropped" at bounding box center [266, 145] width 244 height 18
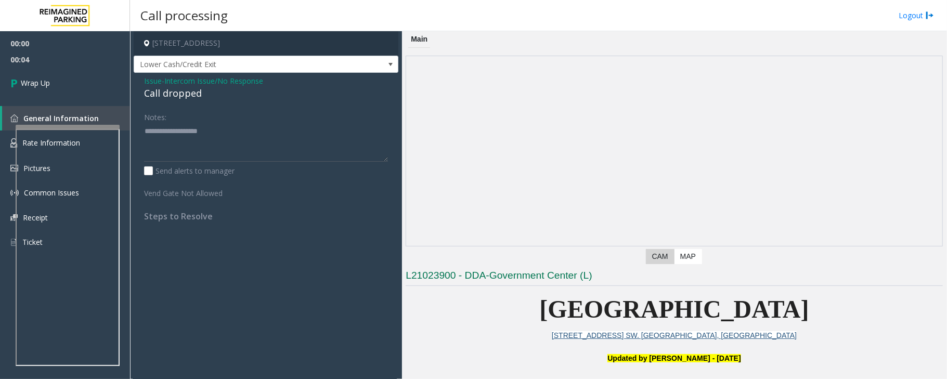
click at [165, 92] on div "Call dropped" at bounding box center [266, 93] width 244 height 14
click at [172, 93] on div "Call dropped" at bounding box center [266, 93] width 244 height 14
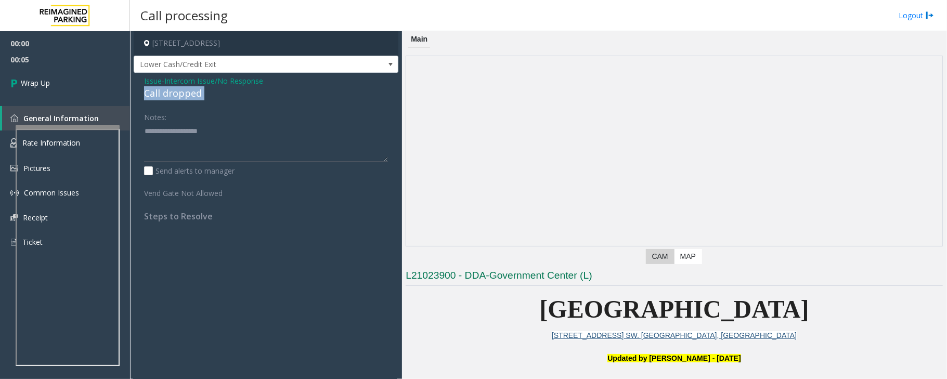
click at [172, 93] on div "Call dropped" at bounding box center [266, 93] width 244 height 14
type textarea "**********"
click at [80, 80] on link "Wrap Up" at bounding box center [65, 83] width 130 height 31
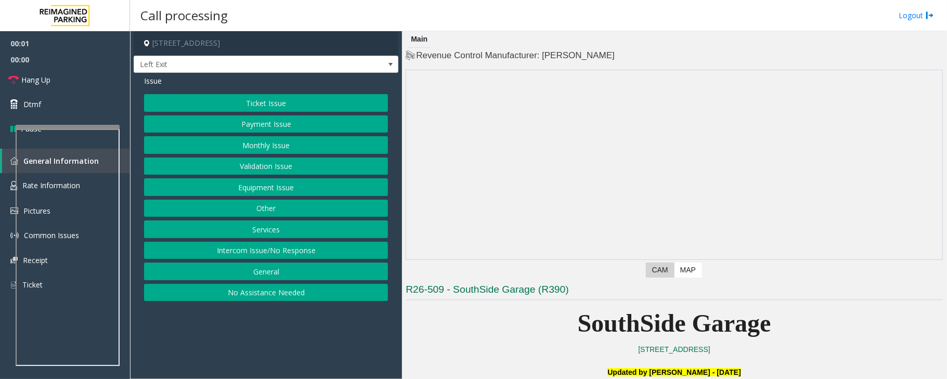
scroll to position [277, 0]
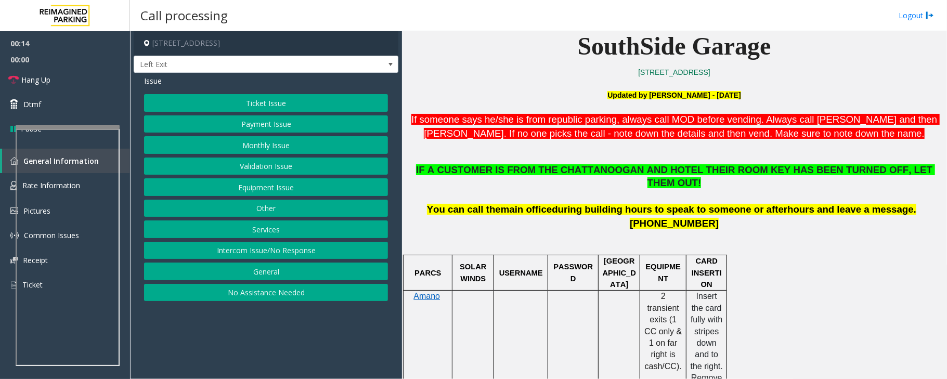
click at [275, 229] on button "Services" at bounding box center [266, 229] width 244 height 18
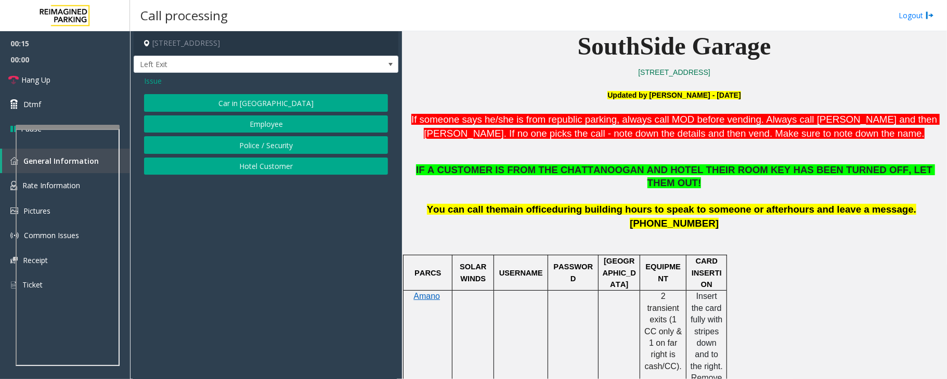
click at [245, 166] on button "Hotel Customer" at bounding box center [266, 167] width 244 height 18
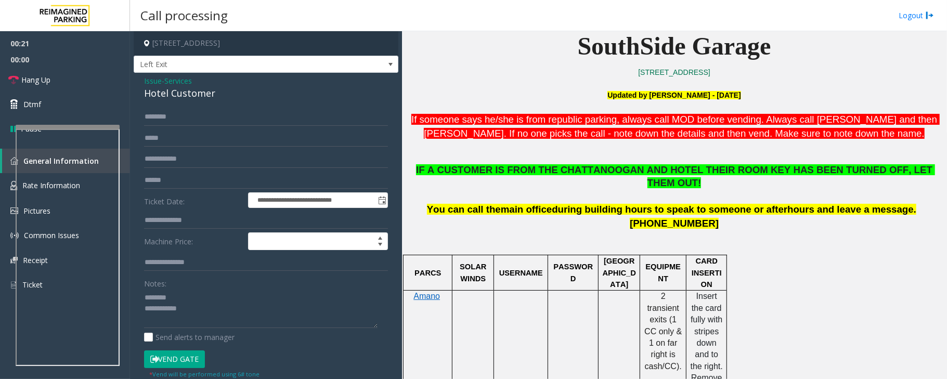
click at [168, 94] on div "Hotel Customer" at bounding box center [266, 93] width 244 height 14
click at [188, 312] on textarea at bounding box center [260, 308] width 233 height 39
click at [184, 223] on input "text" at bounding box center [266, 221] width 244 height 18
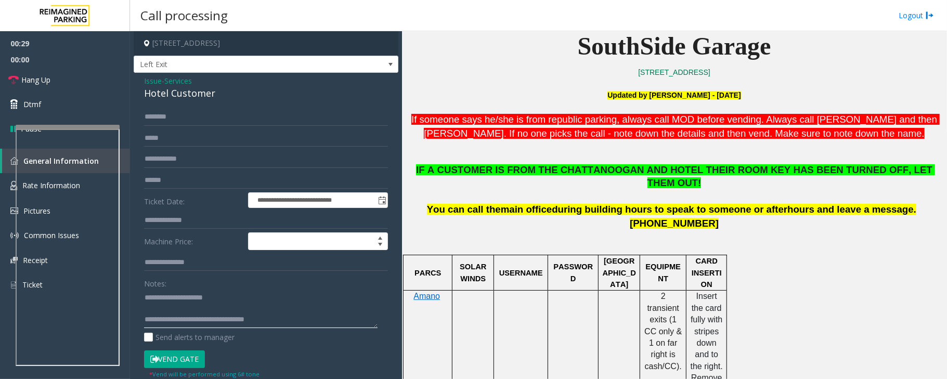
type textarea "**********"
click at [169, 217] on input "text" at bounding box center [266, 221] width 244 height 18
type input "***"
click at [165, 122] on input "text" at bounding box center [266, 117] width 244 height 18
click at [165, 120] on input "text" at bounding box center [266, 117] width 244 height 18
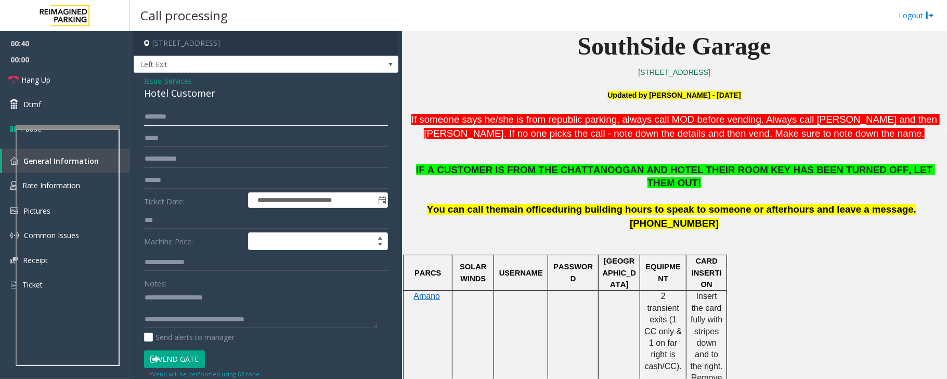
type input "*"
type input "******"
click at [552, 170] on span "IF A CUSTOMER IS FROM THE CHATTANOOGAN AND HOTEL THEIR ROOM KEY HAS BEEN TURNED…" at bounding box center [675, 176] width 519 height 24
click at [167, 307] on textarea at bounding box center [260, 308] width 233 height 39
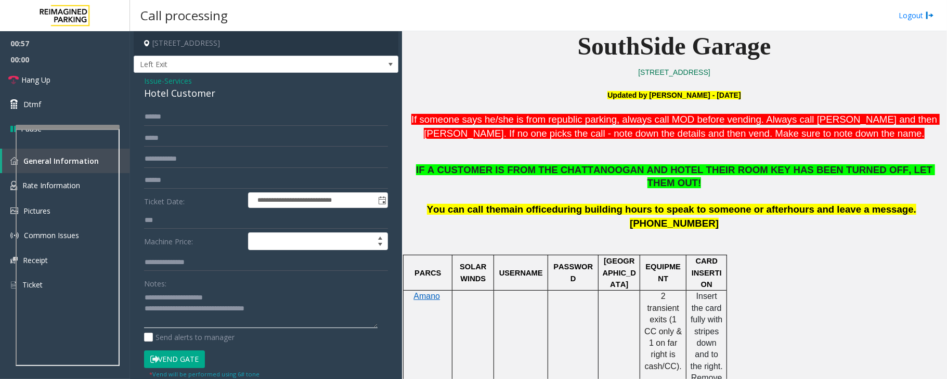
type textarea "**********"
click at [180, 361] on button "Vend Gate" at bounding box center [174, 359] width 61 height 18
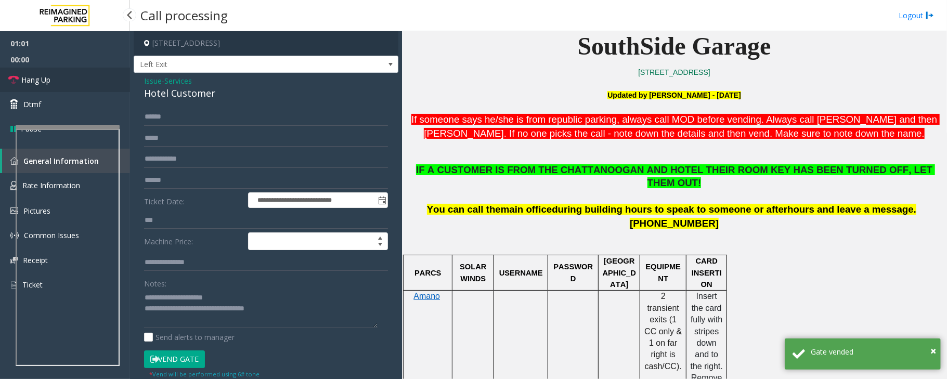
click at [92, 75] on link "Hang Up" at bounding box center [65, 80] width 130 height 24
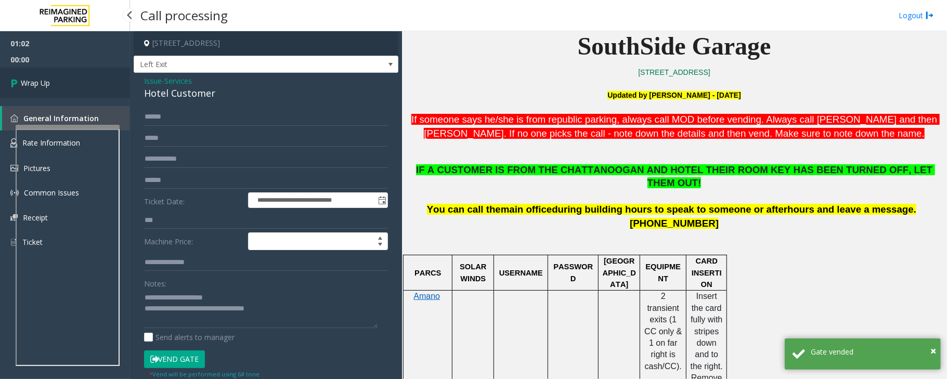
click at [92, 75] on link "Wrap Up" at bounding box center [65, 83] width 130 height 31
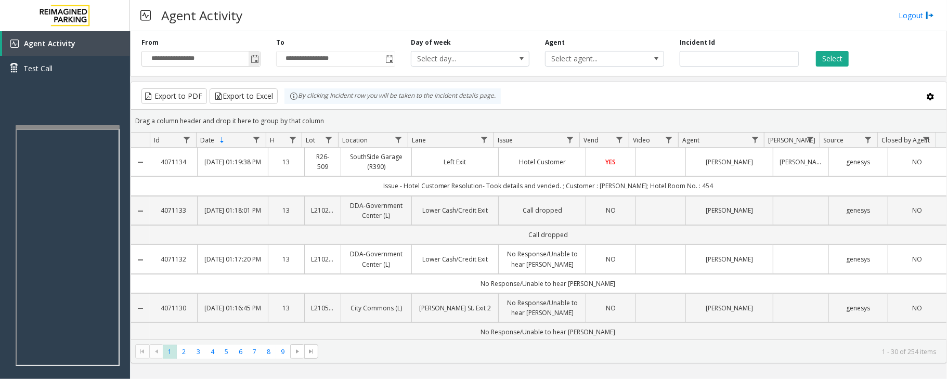
click at [259, 59] on span "Toggle popup" at bounding box center [254, 58] width 11 height 17
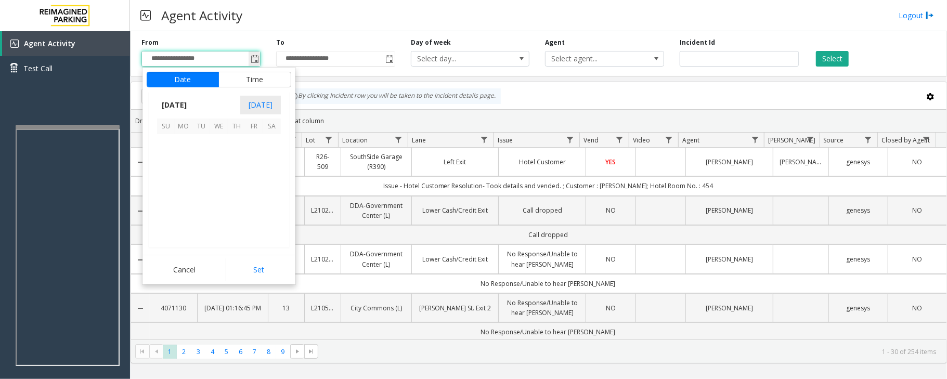
scroll to position [186623, 0]
click at [279, 17] on div "Agent Activity Logout" at bounding box center [538, 15] width 817 height 31
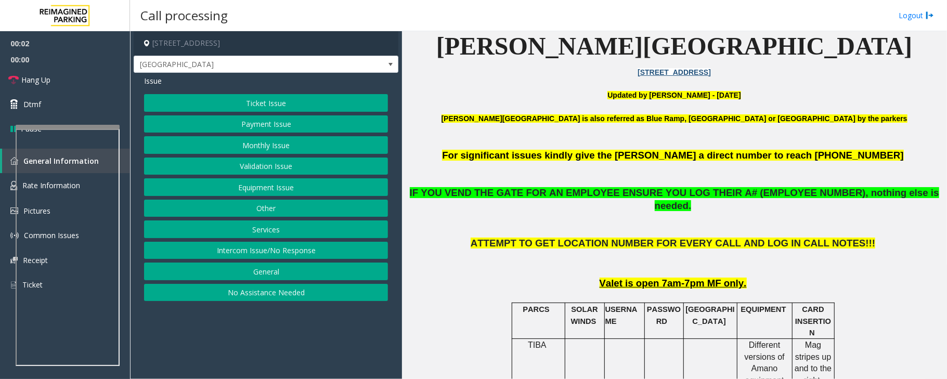
scroll to position [346, 0]
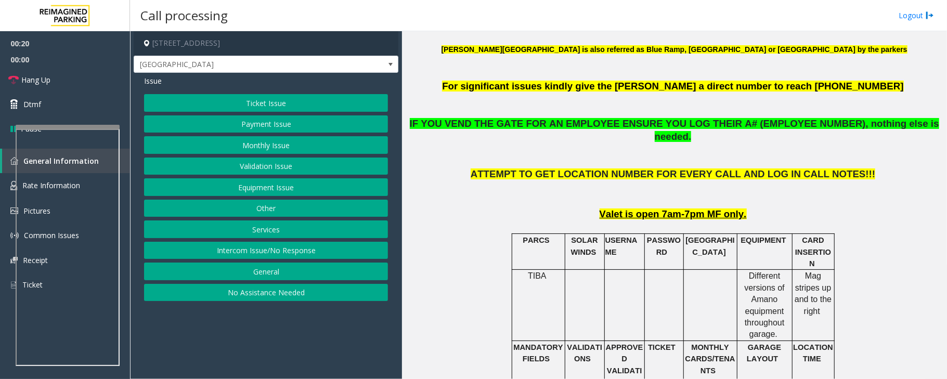
click at [272, 294] on button "No Assistance Needed" at bounding box center [266, 293] width 244 height 18
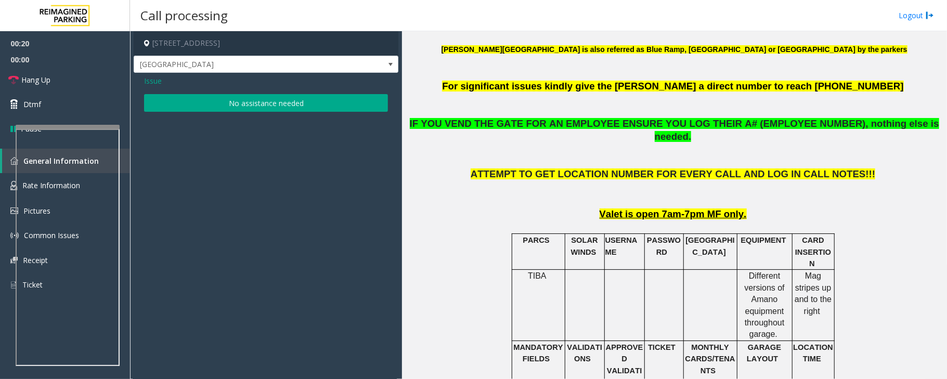
click at [223, 103] on button "No assistance needed" at bounding box center [266, 103] width 244 height 18
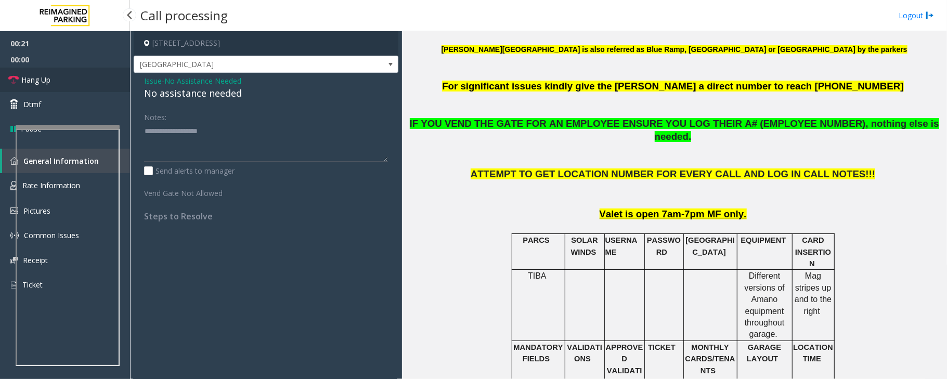
click at [82, 82] on link "Hang Up" at bounding box center [65, 80] width 130 height 24
click at [188, 90] on div "No assistance needed" at bounding box center [266, 93] width 244 height 14
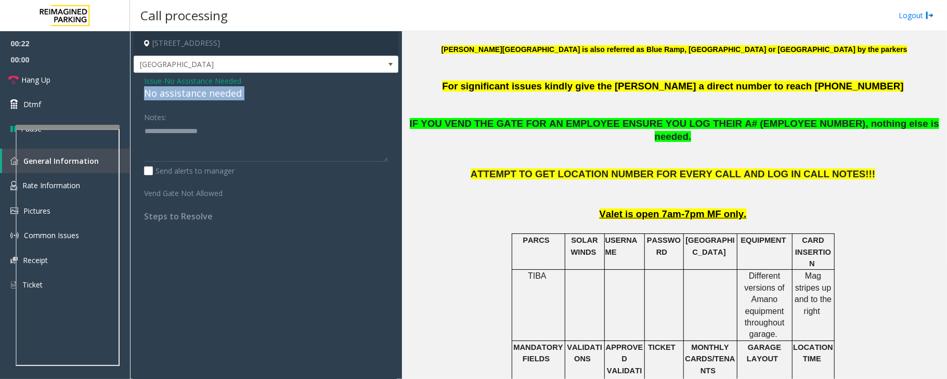
click at [188, 90] on div "No assistance needed" at bounding box center [266, 93] width 244 height 14
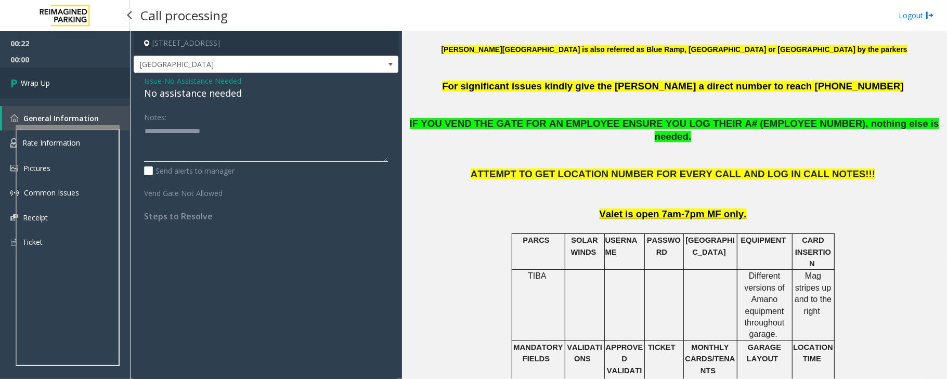
type textarea "**********"
click at [77, 97] on link "Wrap Up" at bounding box center [65, 83] width 130 height 31
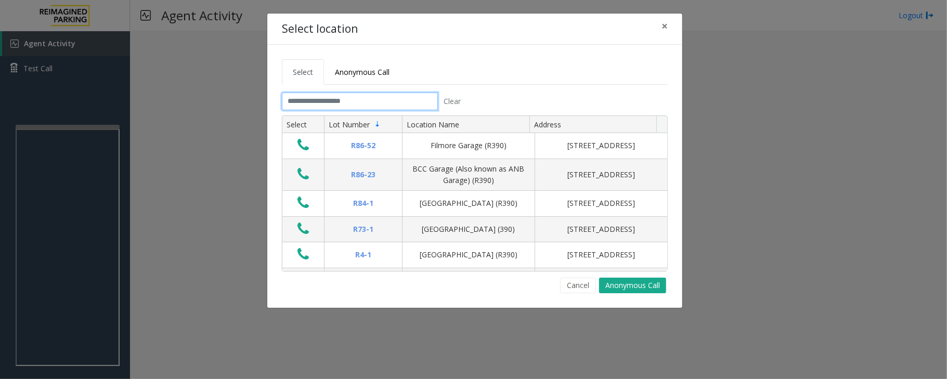
click at [341, 102] on input "text" at bounding box center [360, 102] width 156 height 18
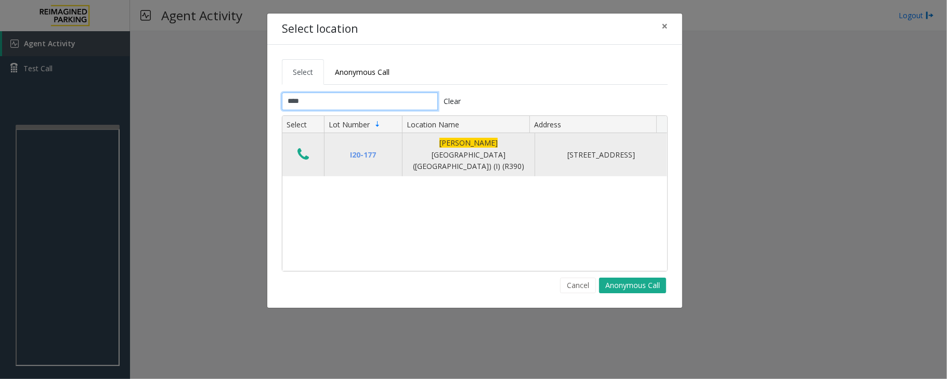
type input "****"
click at [301, 150] on icon "Data table" at bounding box center [302, 154] width 11 height 15
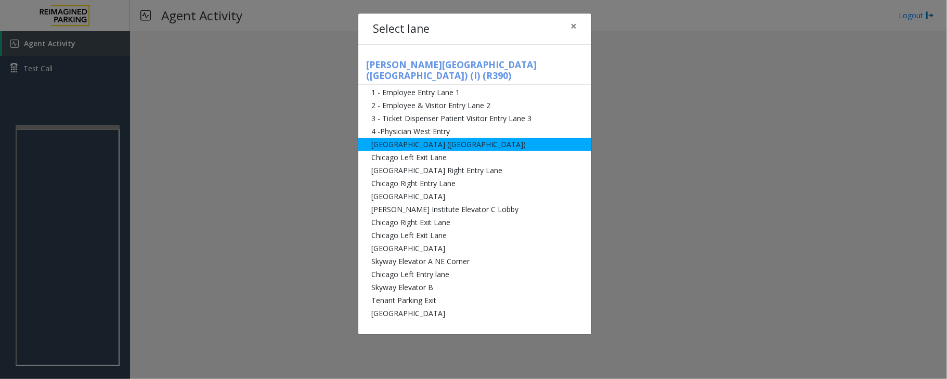
click at [394, 138] on li "[GEOGRAPHIC_DATA] ([GEOGRAPHIC_DATA])" at bounding box center [474, 144] width 233 height 13
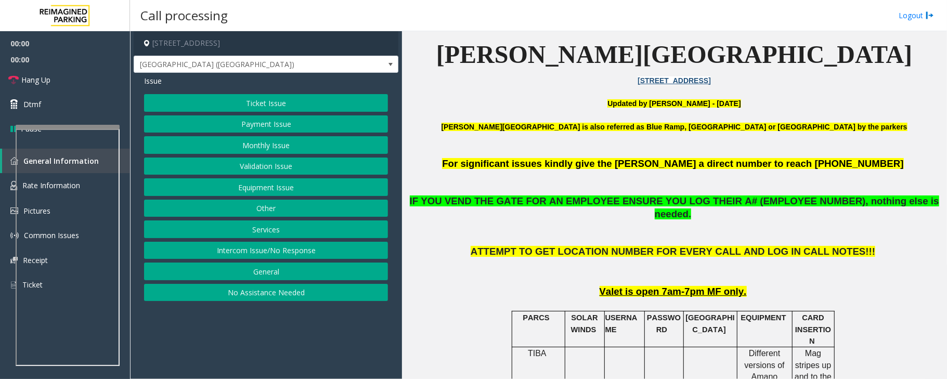
scroll to position [277, 0]
